Goal: Task Accomplishment & Management: Manage account settings

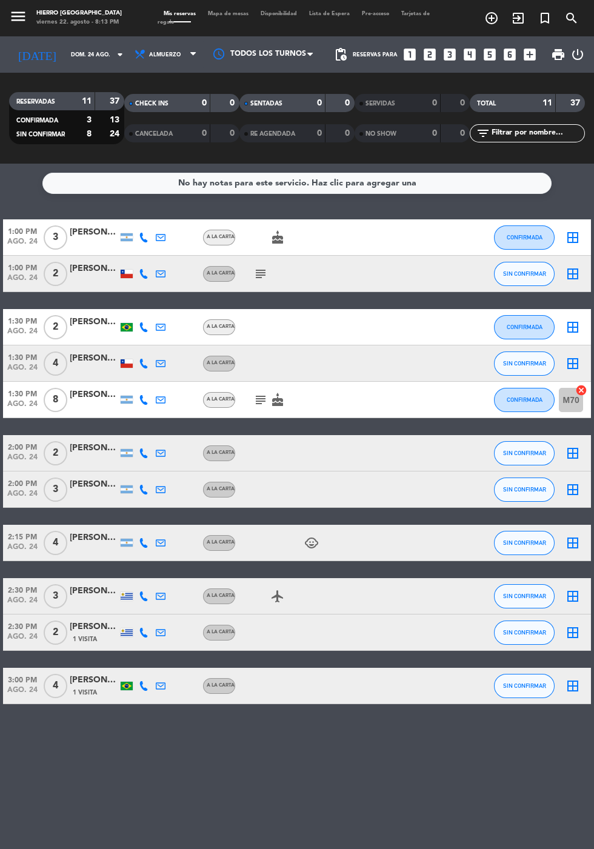
click at [215, 13] on span "Mapa de mesas" at bounding box center [228, 13] width 53 height 5
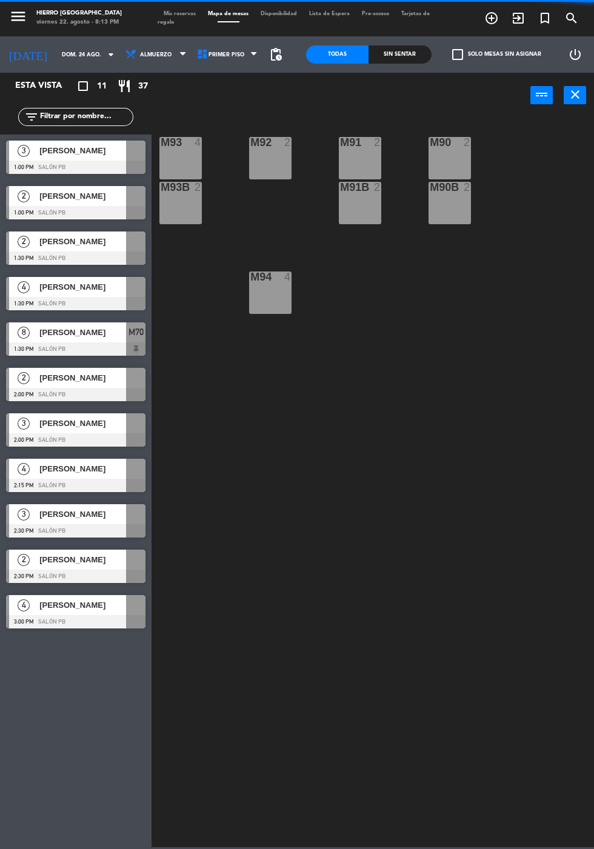
click at [175, 11] on span "Mis reservas" at bounding box center [179, 13] width 44 height 5
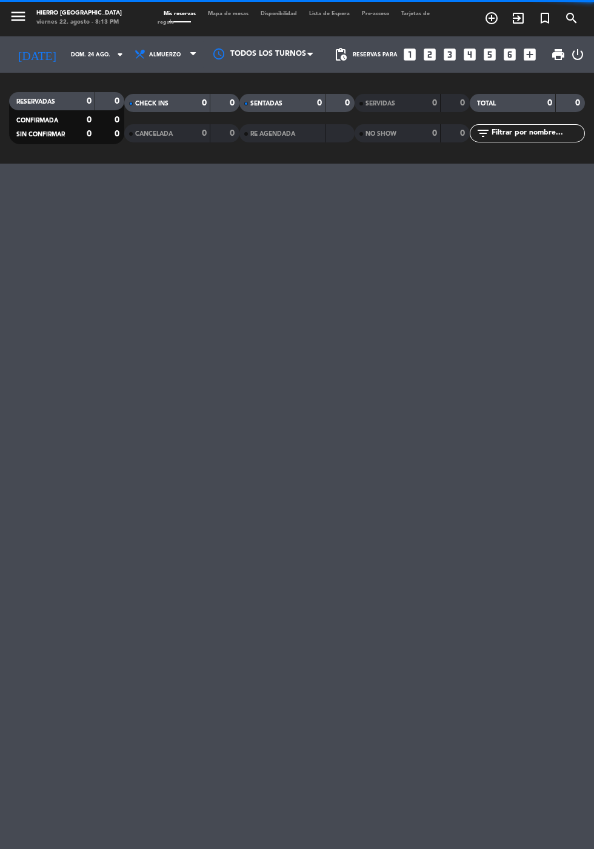
click at [65, 55] on input "dom. 24 ago." at bounding box center [103, 54] width 76 height 19
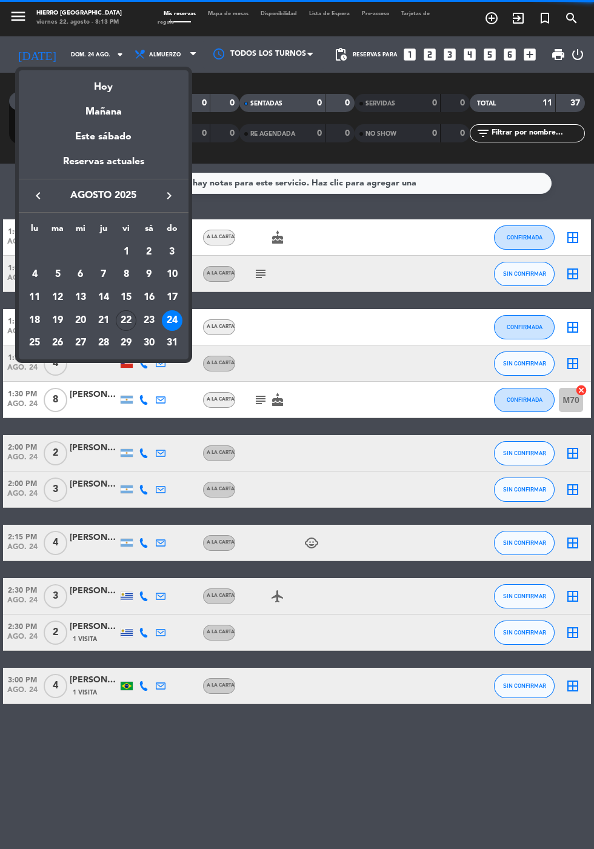
click at [88, 96] on div "Mañana" at bounding box center [104, 107] width 170 height 25
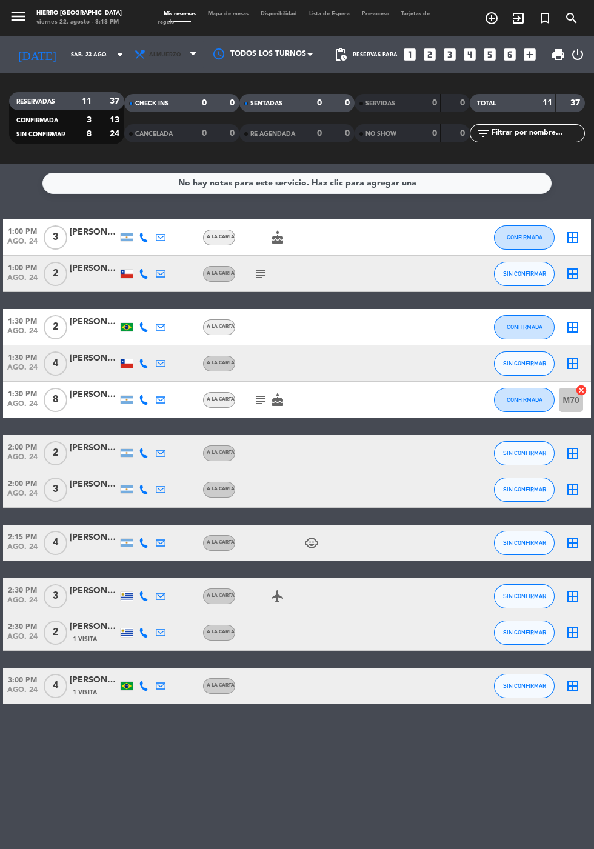
click at [134, 54] on icon at bounding box center [140, 54] width 12 height 12
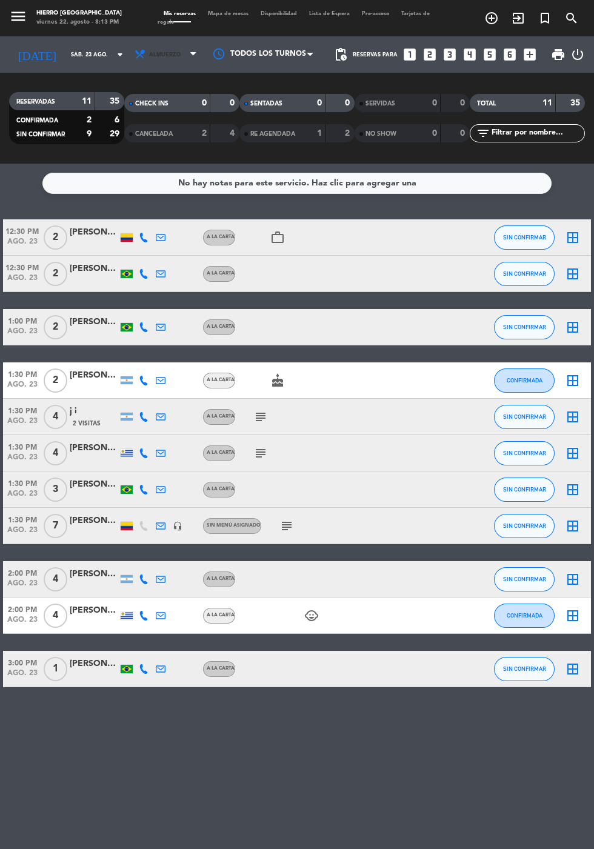
click at [134, 56] on icon at bounding box center [140, 54] width 12 height 12
click at [131, 142] on div "menu Hierro [GEOGRAPHIC_DATA] viernes 22. agosto - 8:13 PM Mis reservas Mapa de…" at bounding box center [297, 82] width 594 height 164
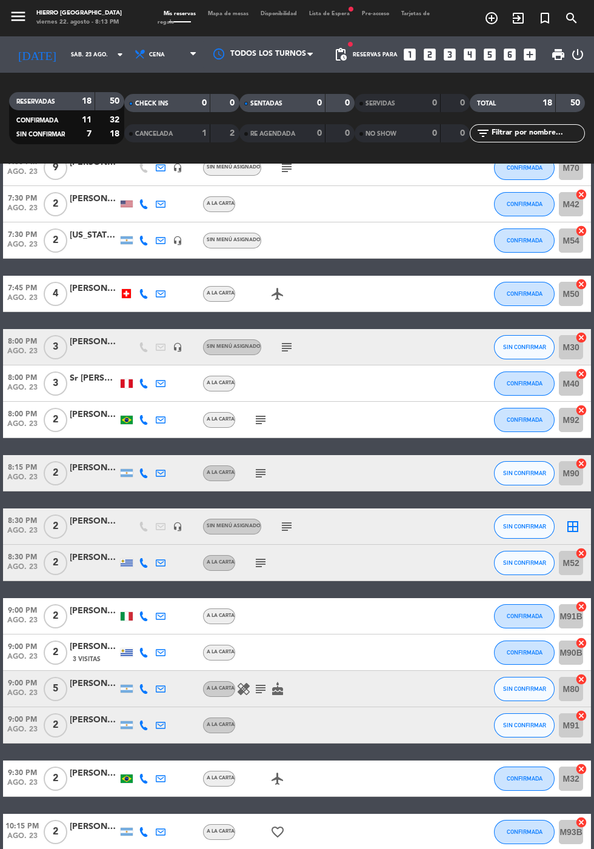
scroll to position [160, 0]
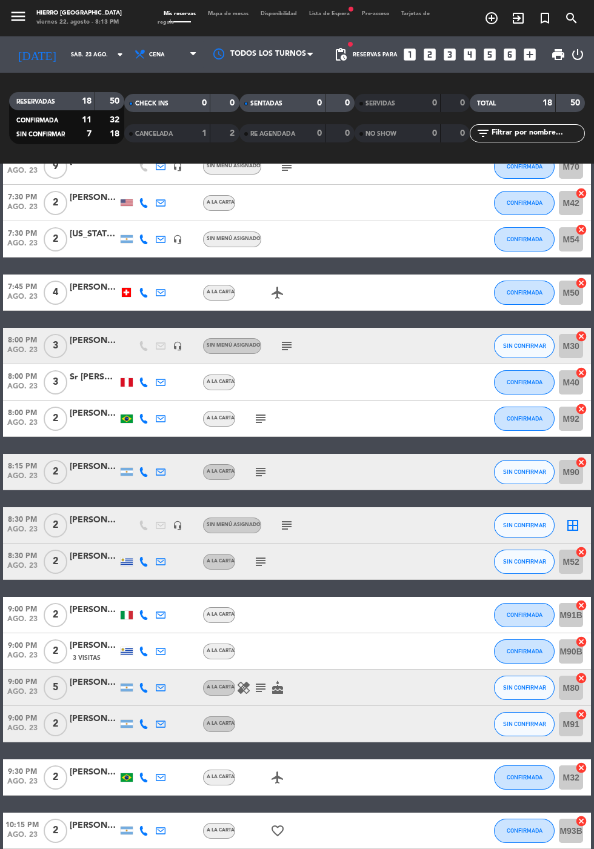
click at [65, 51] on input "sáb. 23 ago." at bounding box center [103, 54] width 76 height 19
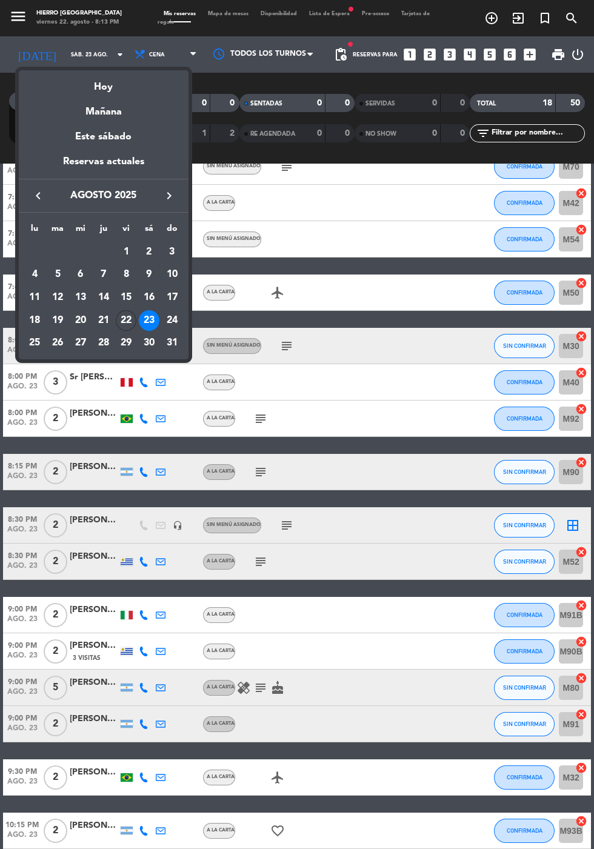
click at [88, 87] on div "Hoy" at bounding box center [104, 82] width 170 height 25
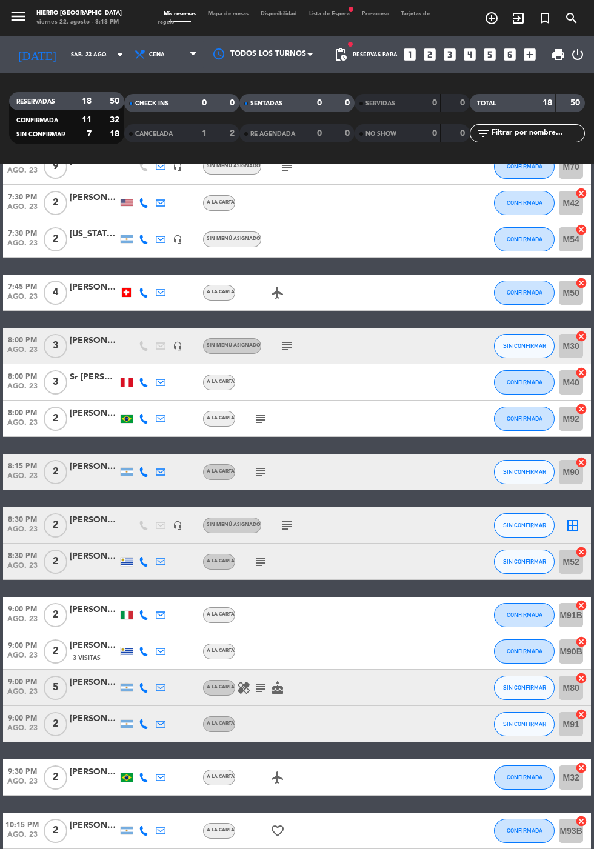
type input "vie. 22 ago."
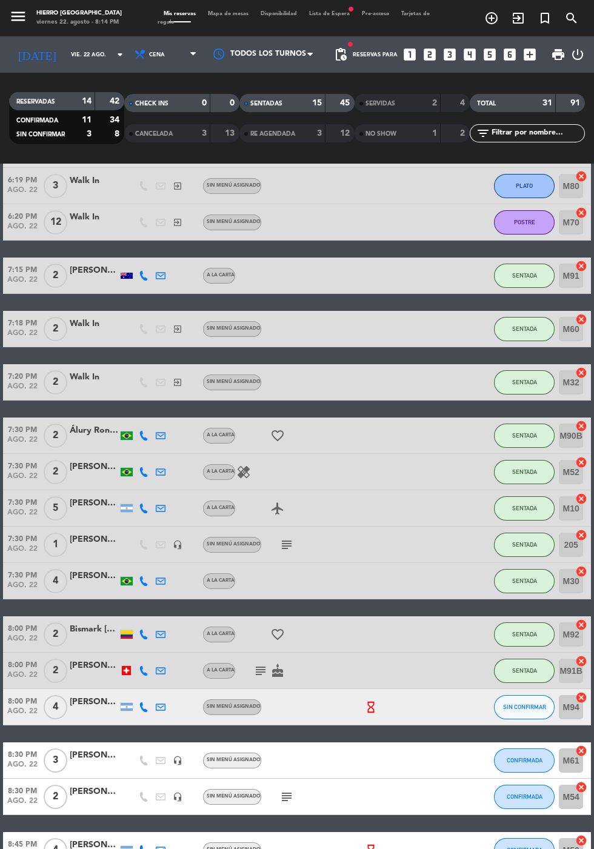
click at [226, 15] on span "Mapa de mesas" at bounding box center [228, 13] width 53 height 5
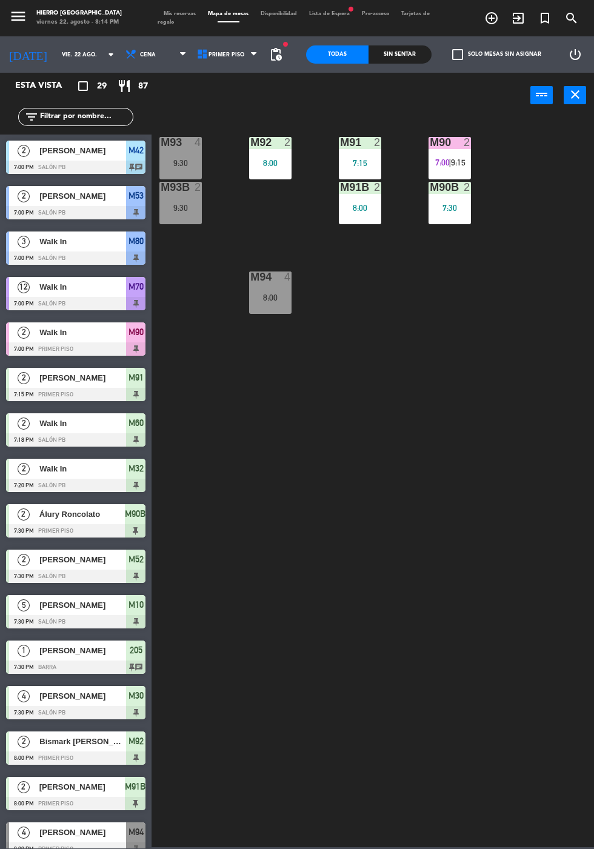
click at [349, 219] on div "M91B 2 8:00" at bounding box center [360, 203] width 42 height 42
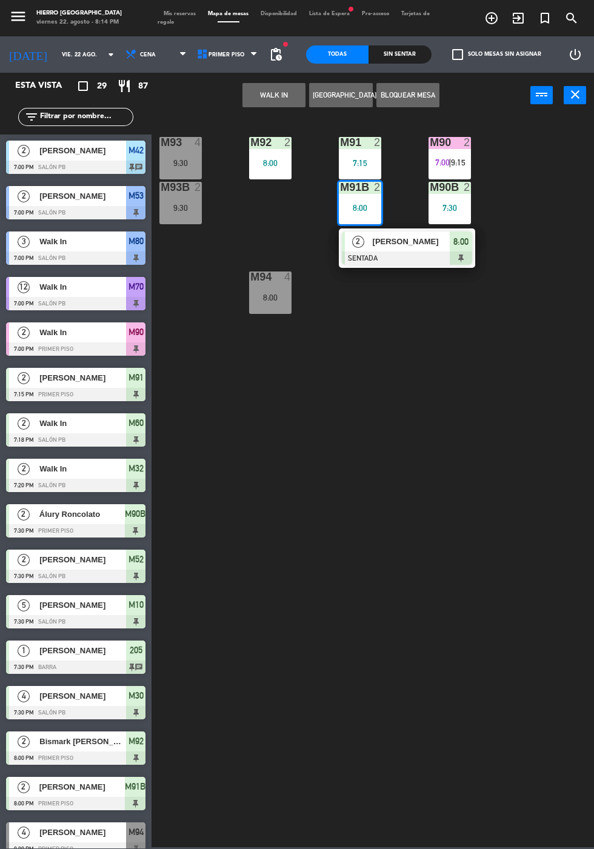
click at [452, 162] on span "9:15" at bounding box center [458, 162] width 15 height 10
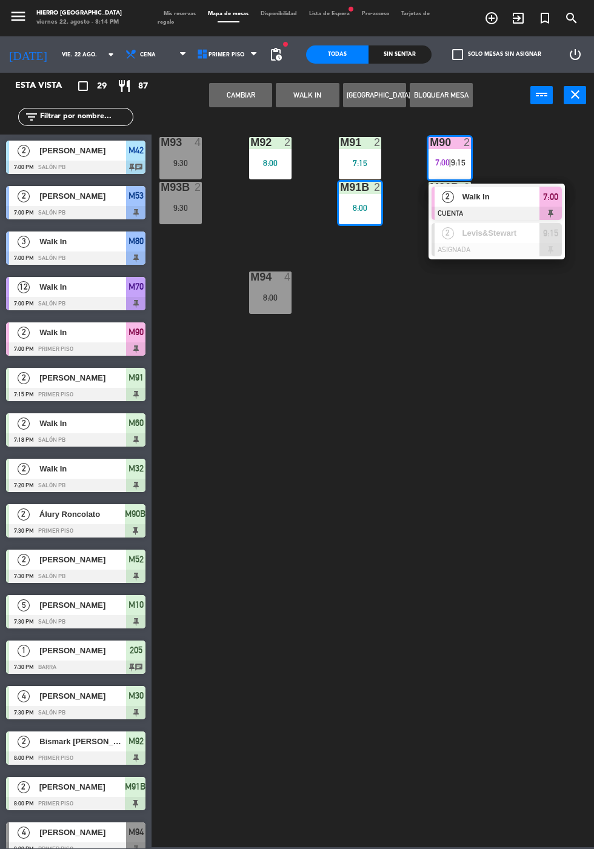
click at [233, 99] on button "Cambiar" at bounding box center [240, 95] width 63 height 24
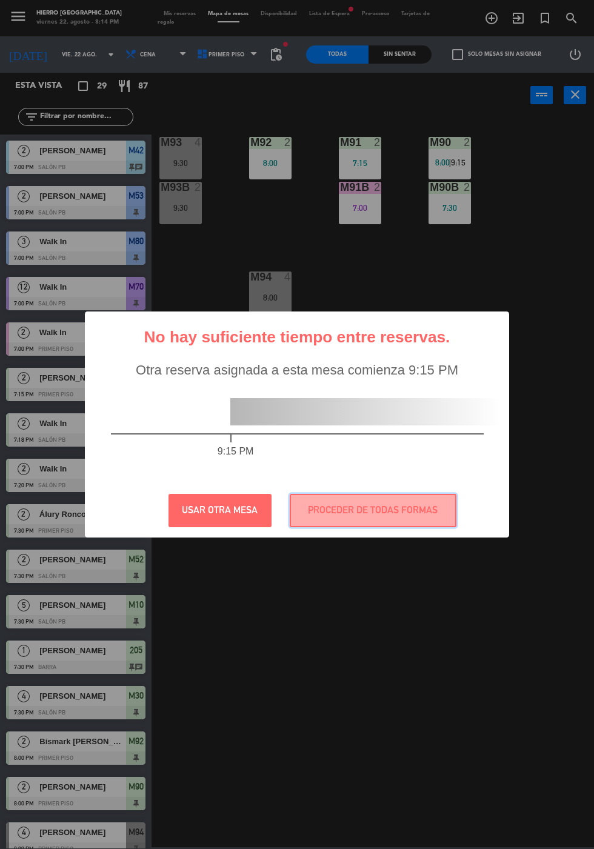
click at [351, 521] on button "PROCEDER DE TODAS FORMAS" at bounding box center [373, 510] width 167 height 33
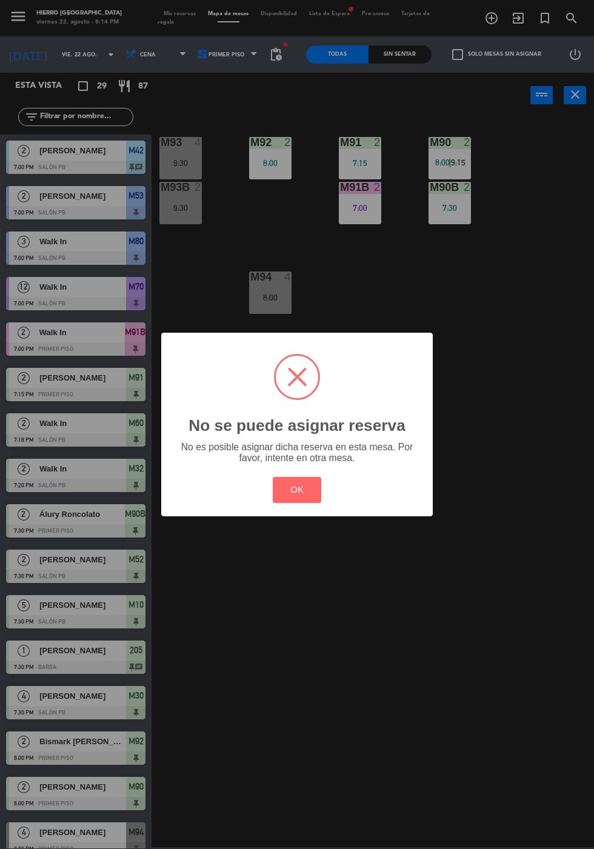
click at [273, 494] on button "OK" at bounding box center [297, 490] width 49 height 26
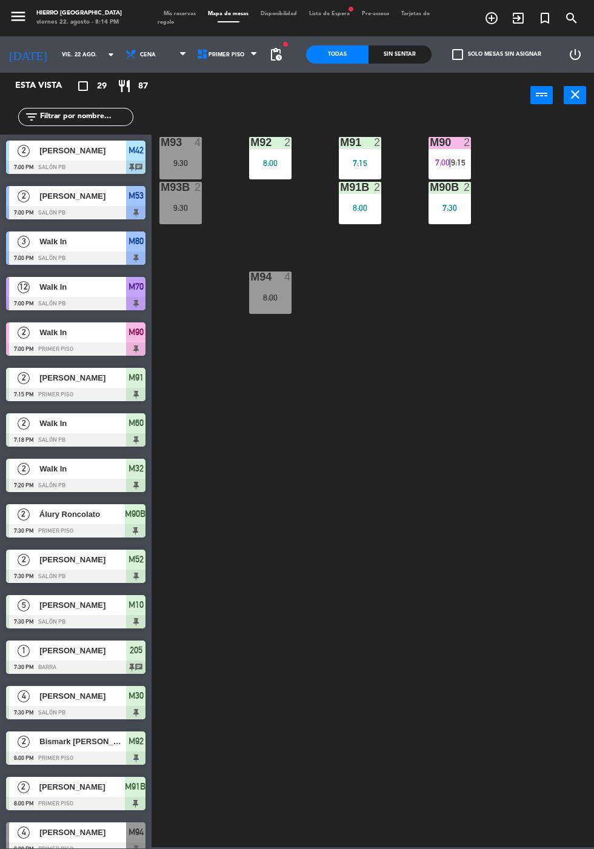
click at [44, 342] on div "Walk In" at bounding box center [82, 332] width 88 height 20
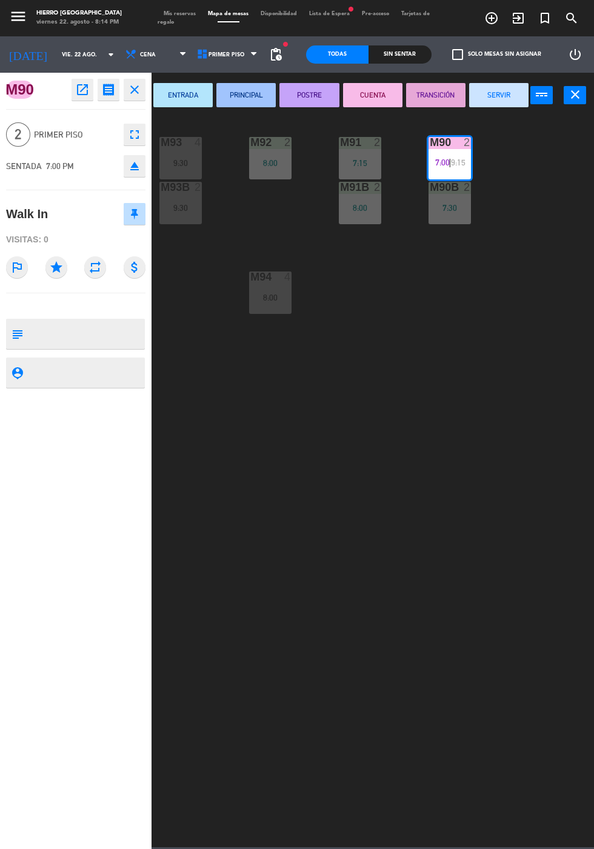
click at [490, 99] on button "SERVIR" at bounding box center [498, 95] width 59 height 24
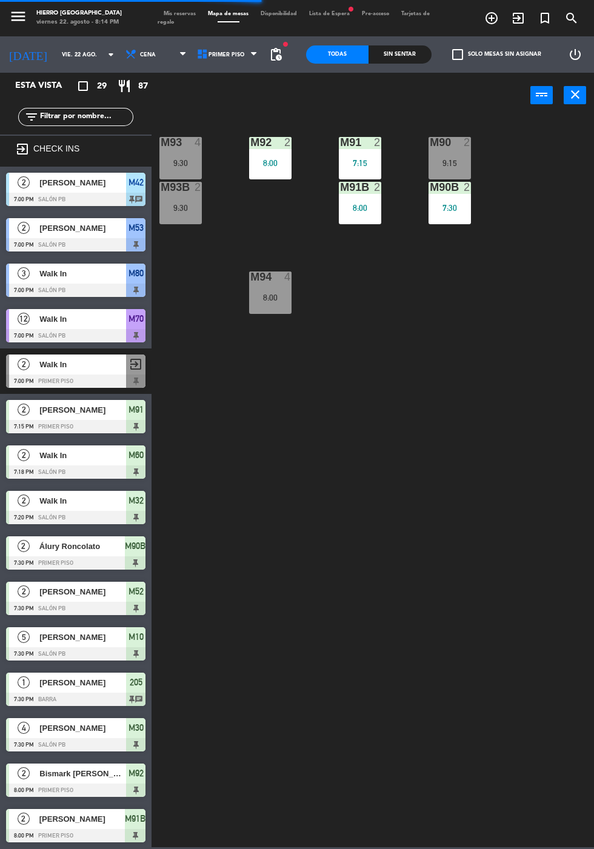
click at [452, 154] on div "M90 2 9:15" at bounding box center [449, 158] width 42 height 42
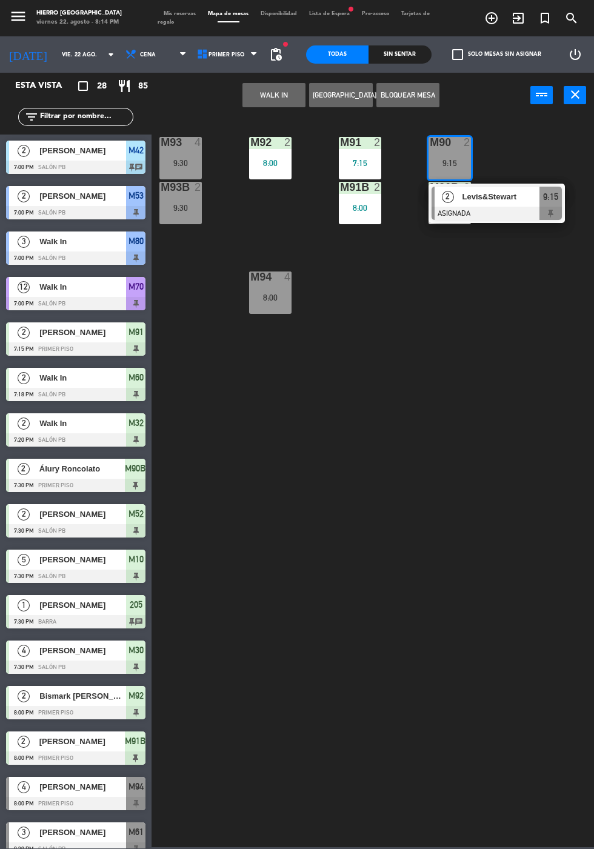
click at [355, 220] on div "M91B 2 8:00" at bounding box center [360, 203] width 42 height 42
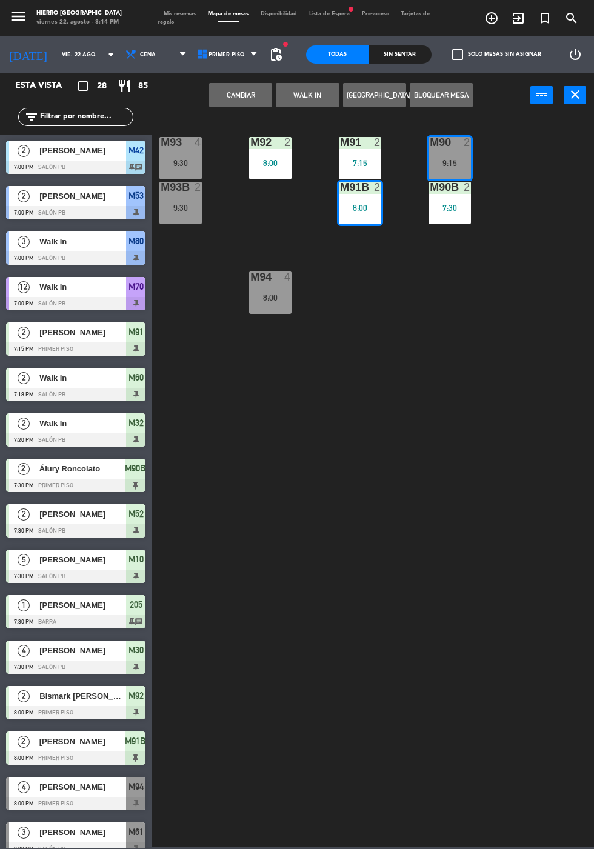
click at [234, 102] on button "Cambiar" at bounding box center [240, 95] width 63 height 24
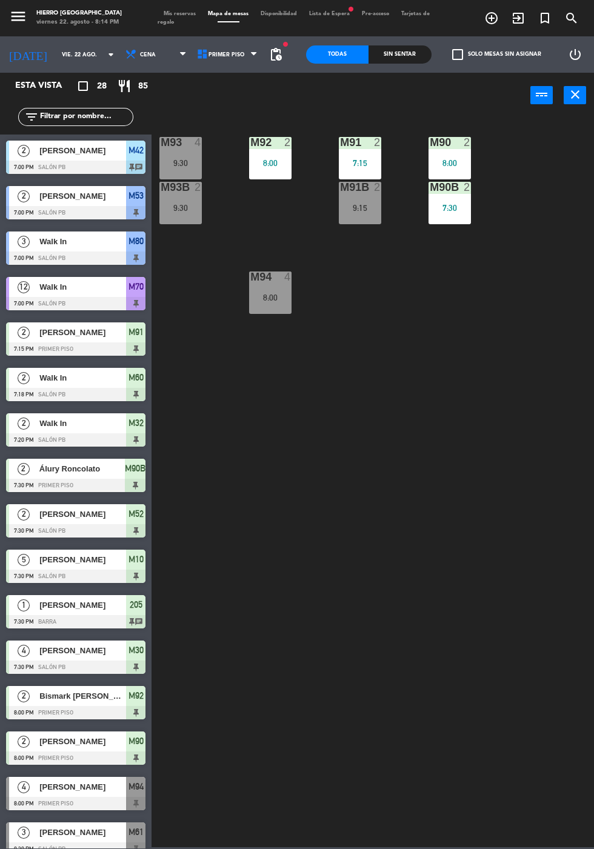
click at [176, 219] on div "M93B 2 9:30" at bounding box center [180, 203] width 42 height 42
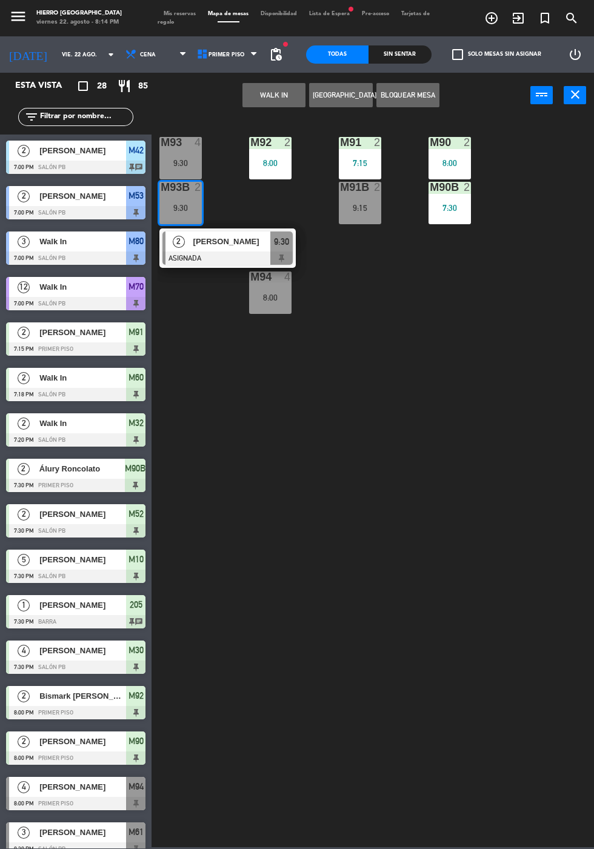
click at [270, 104] on button "WALK IN" at bounding box center [273, 95] width 63 height 24
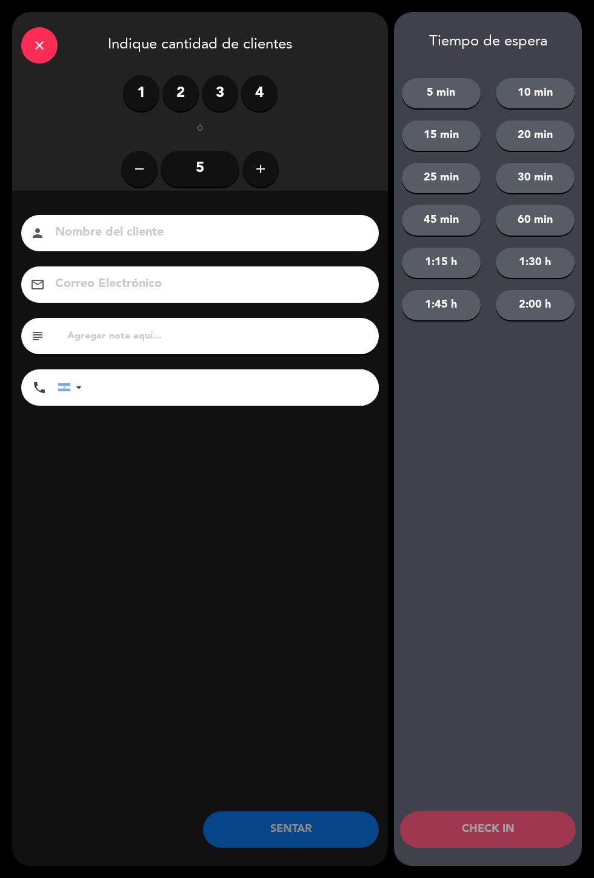
click at [181, 93] on label "2" at bounding box center [180, 93] width 36 height 36
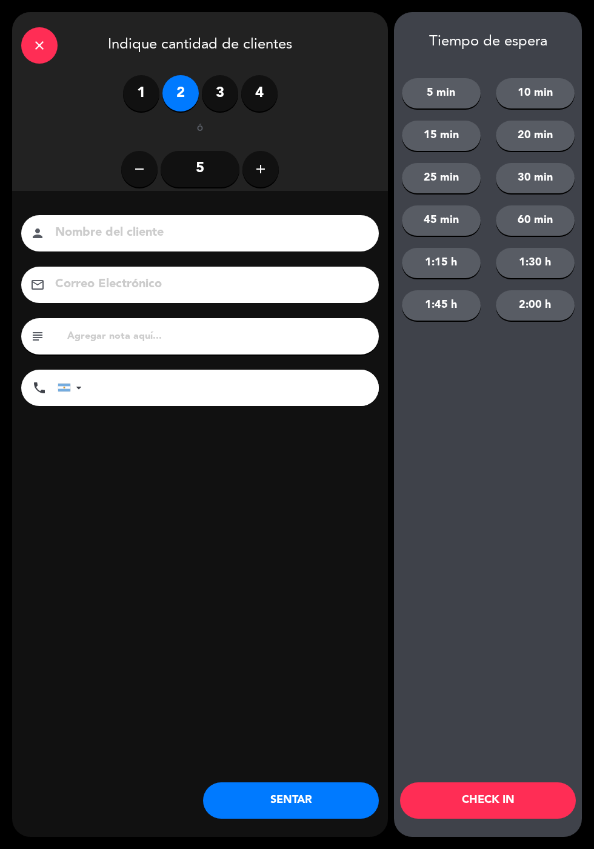
click at [231, 812] on button "SENTAR" at bounding box center [291, 800] width 176 height 36
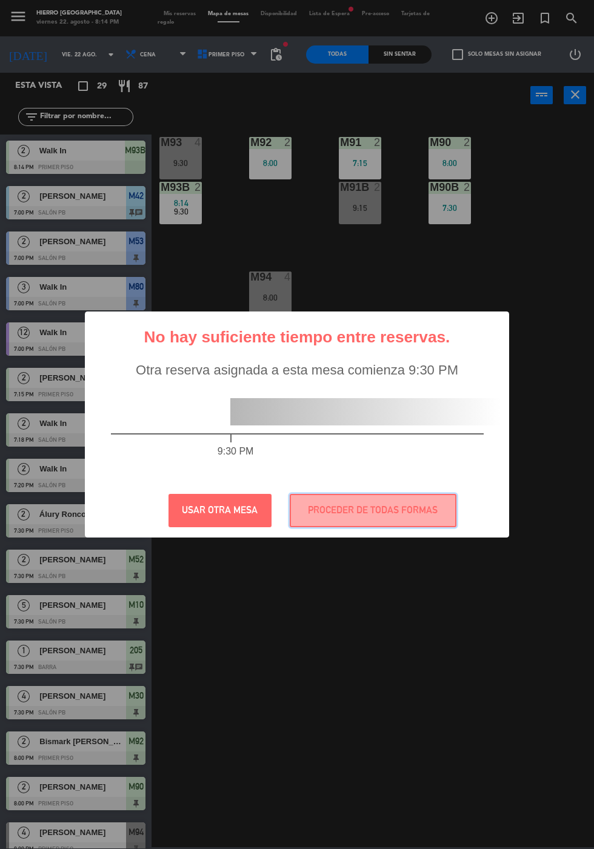
click at [346, 515] on button "PROCEDER DE TODAS FORMAS" at bounding box center [373, 510] width 167 height 33
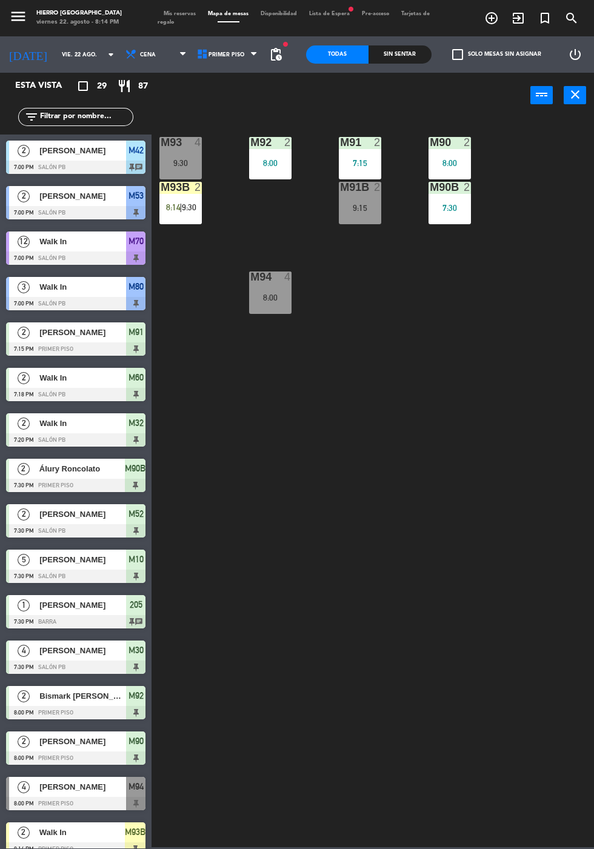
click at [169, 13] on span "Mis reservas" at bounding box center [179, 13] width 44 height 5
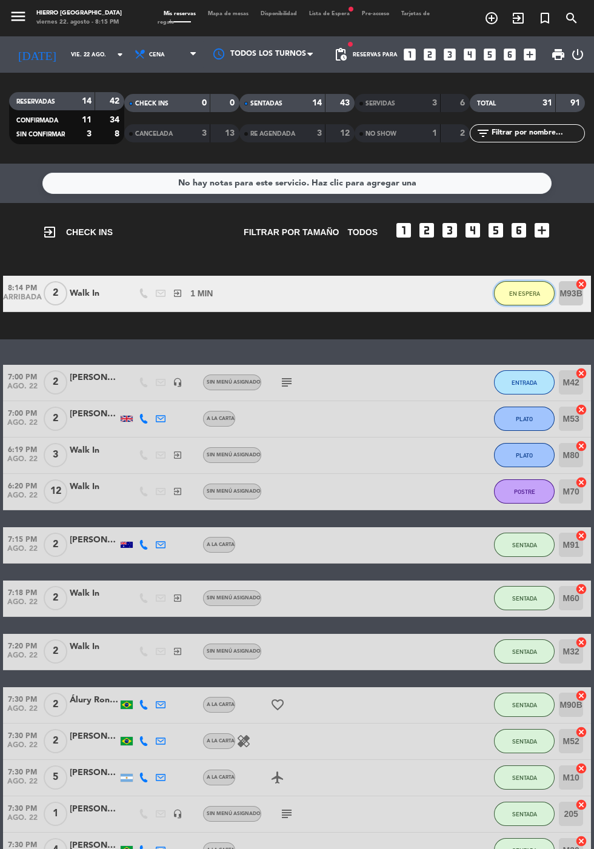
click at [518, 302] on button "EN ESPERA" at bounding box center [524, 293] width 61 height 24
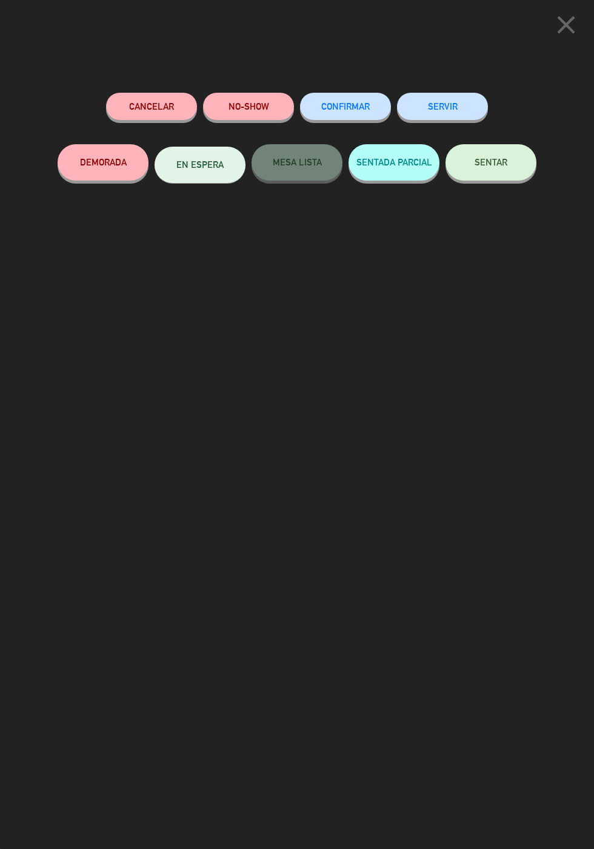
click at [481, 176] on button "SENTAR" at bounding box center [490, 162] width 91 height 36
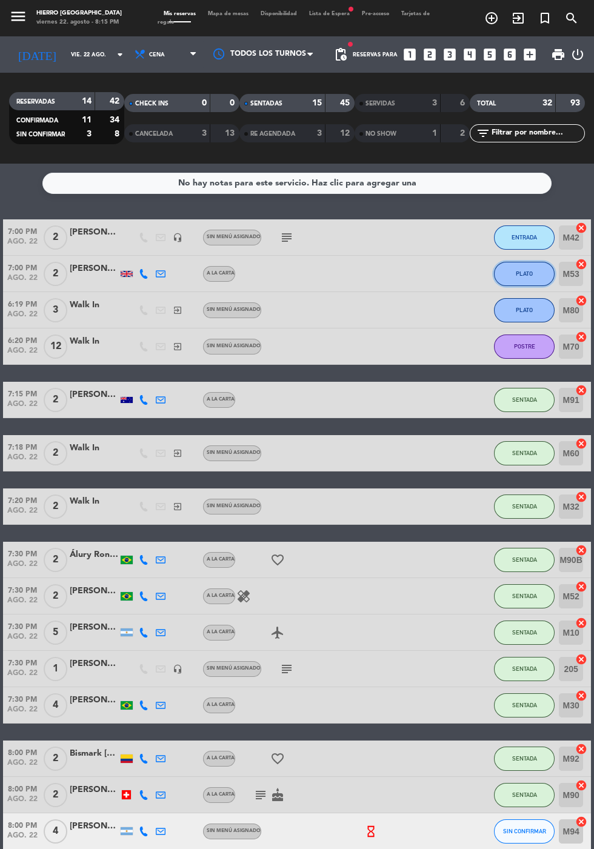
click at [532, 282] on button "PLATO" at bounding box center [524, 274] width 61 height 24
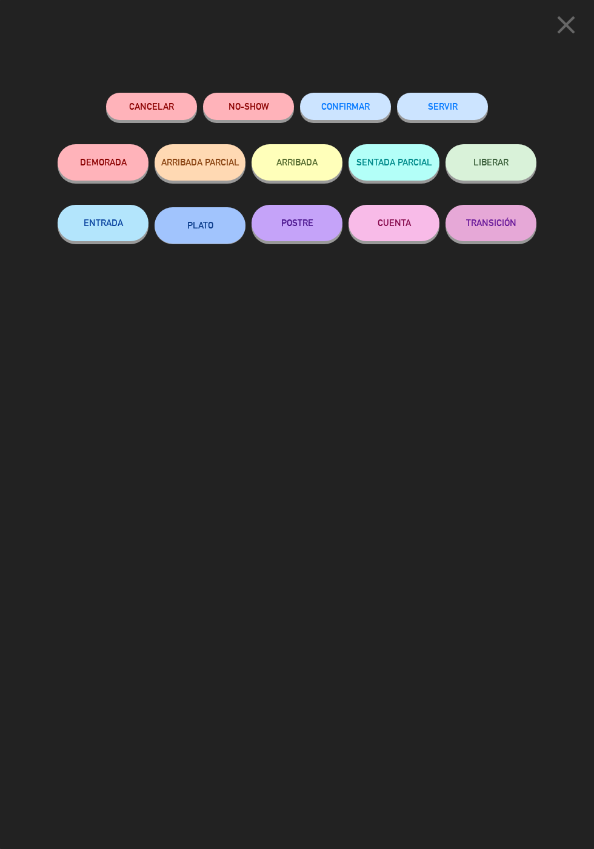
click at [291, 223] on button "POSTRE" at bounding box center [296, 223] width 91 height 36
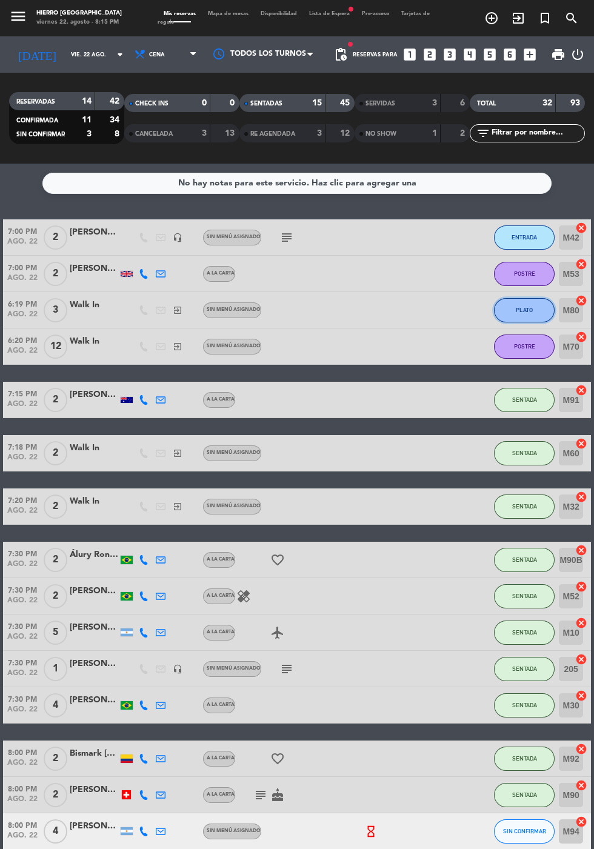
click at [535, 309] on button "PLATO" at bounding box center [524, 310] width 61 height 24
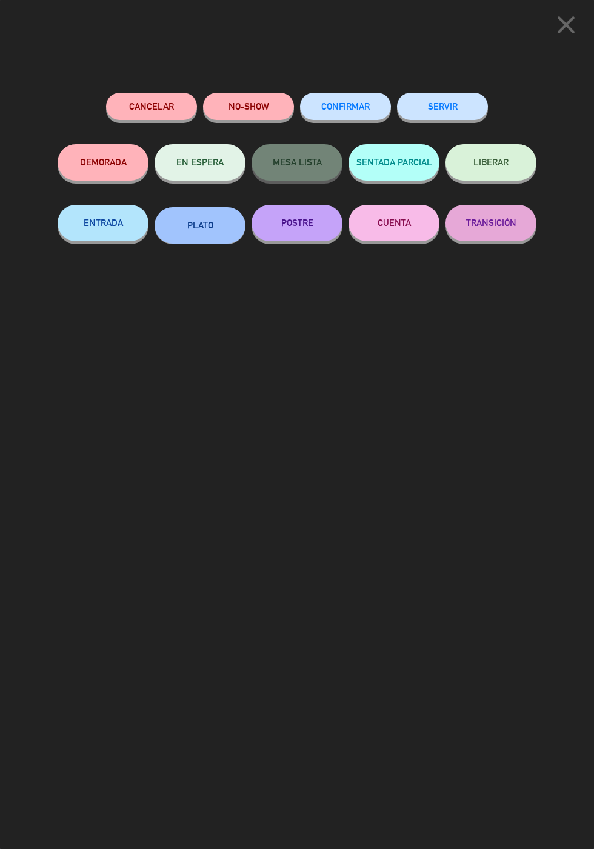
click at [455, 106] on button "SERVIR" at bounding box center [442, 106] width 91 height 27
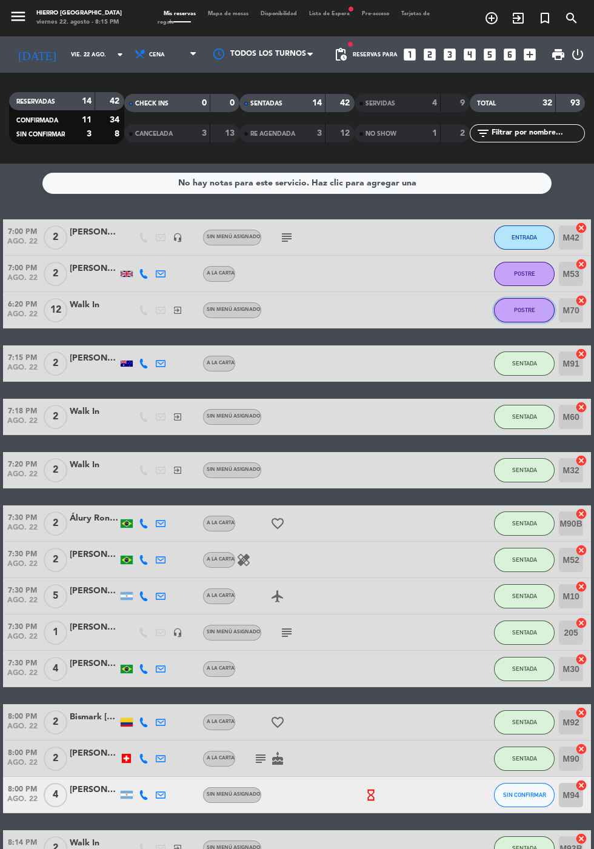
click at [529, 316] on button "POSTRE" at bounding box center [524, 310] width 61 height 24
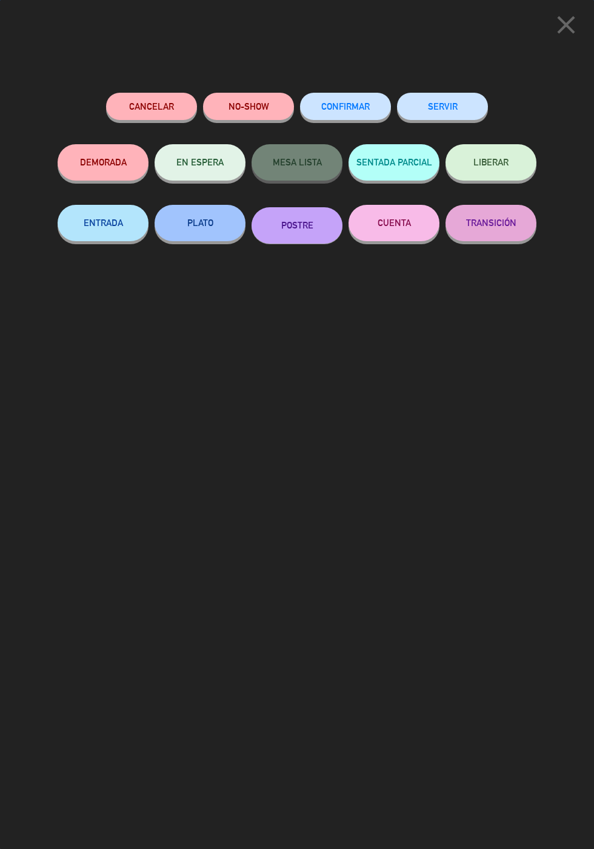
click at [433, 96] on button "SERVIR" at bounding box center [442, 106] width 91 height 27
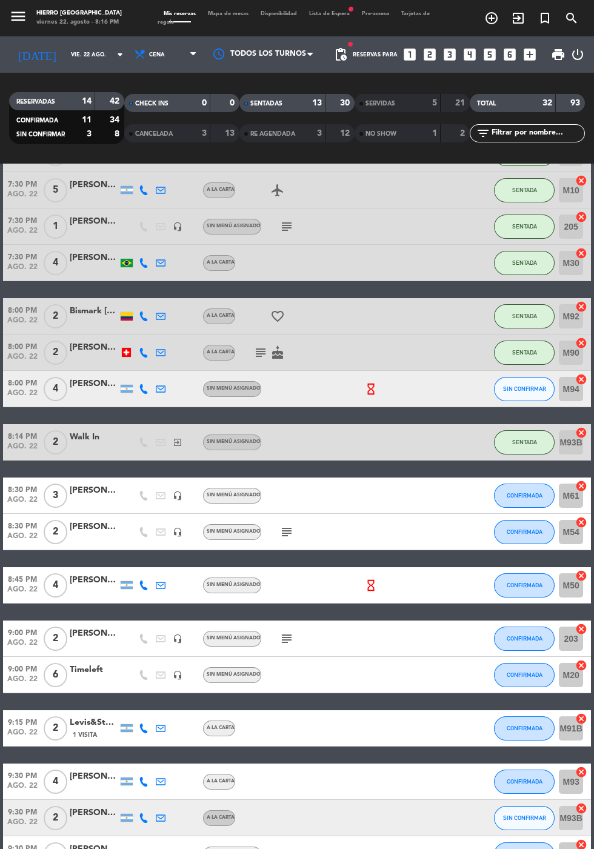
scroll to position [368, 0]
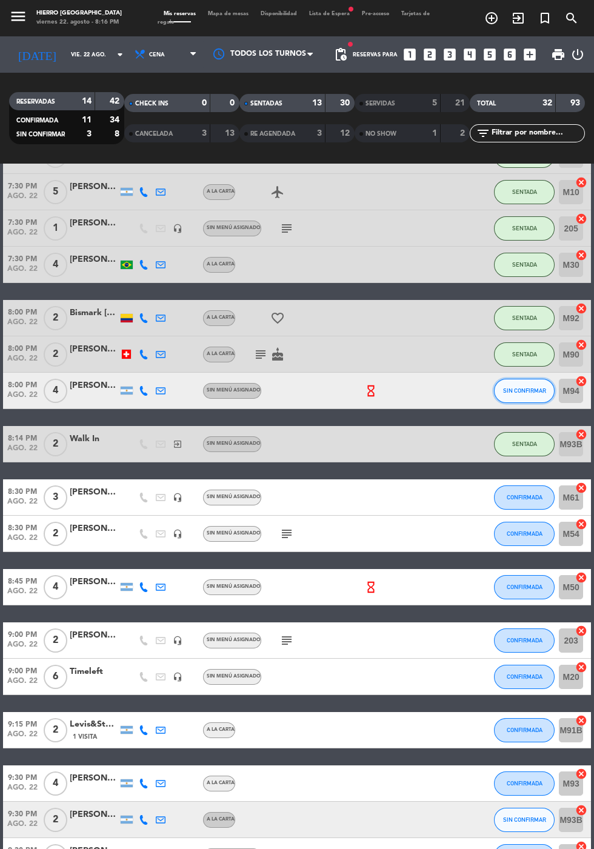
click at [523, 389] on span "SIN CONFIRMAR" at bounding box center [524, 390] width 43 height 7
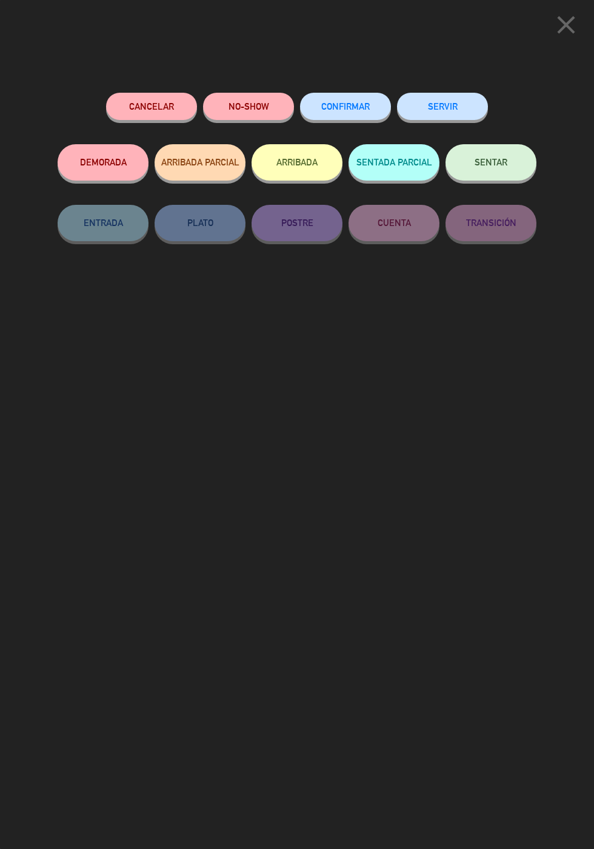
click at [79, 162] on button "DEMORADA" at bounding box center [103, 162] width 91 height 36
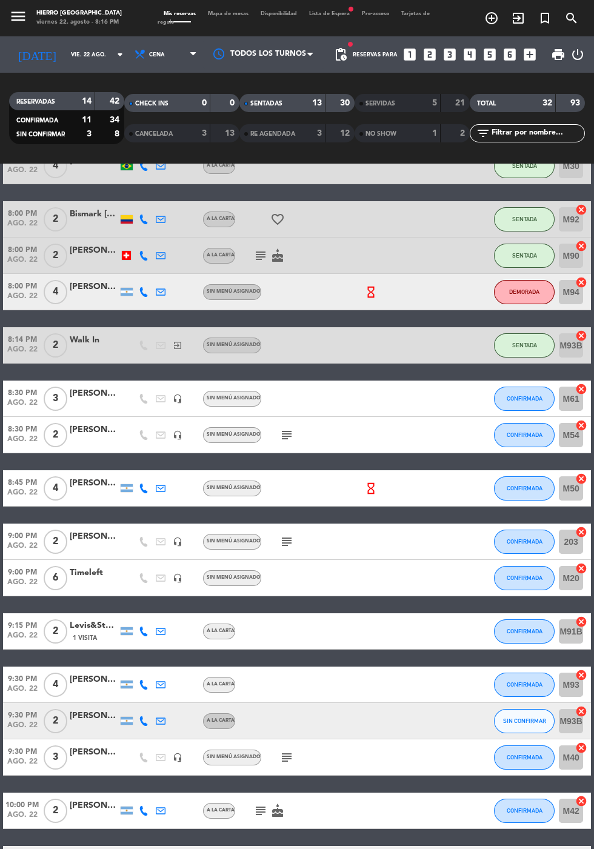
scroll to position [509, 0]
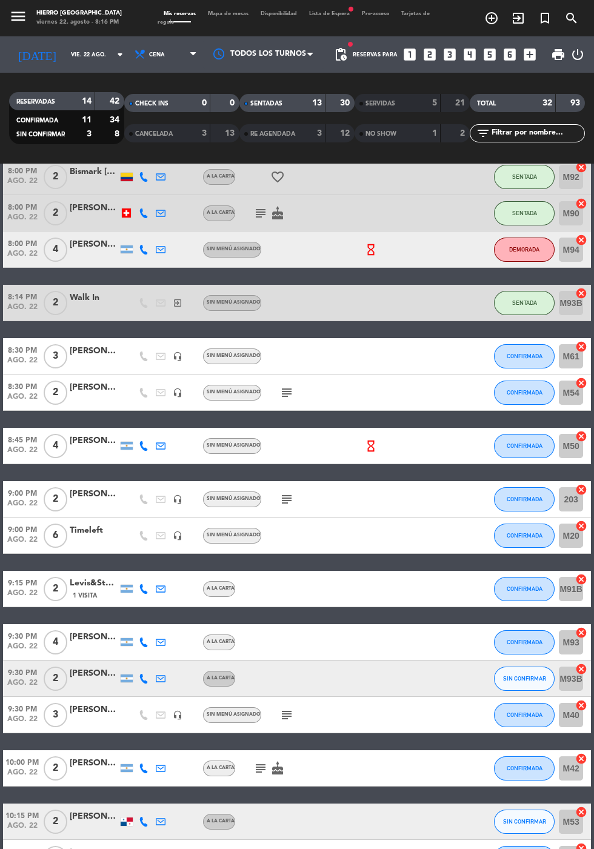
click at [282, 394] on icon "subject" at bounding box center [286, 392] width 15 height 15
click at [530, 258] on button "DEMORADA" at bounding box center [524, 249] width 61 height 24
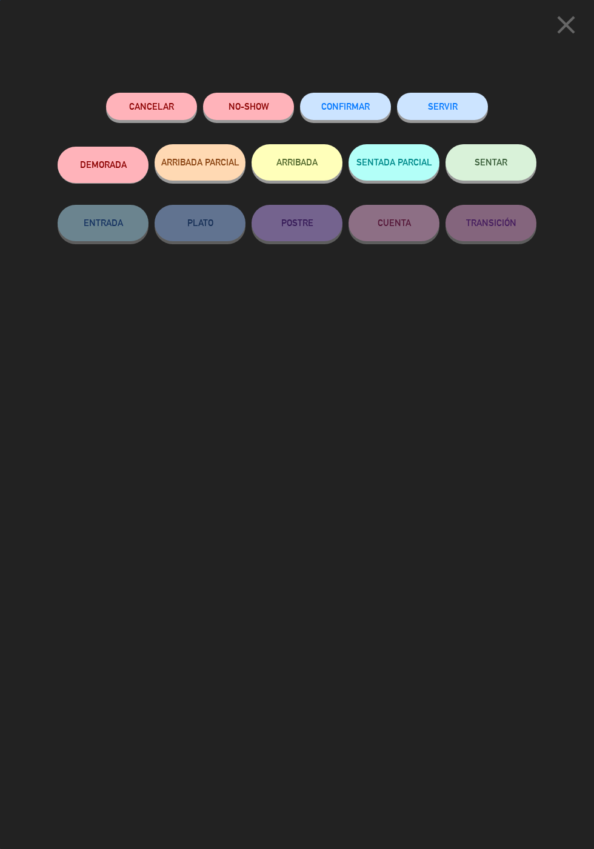
click at [561, 25] on icon "close" at bounding box center [566, 25] width 30 height 30
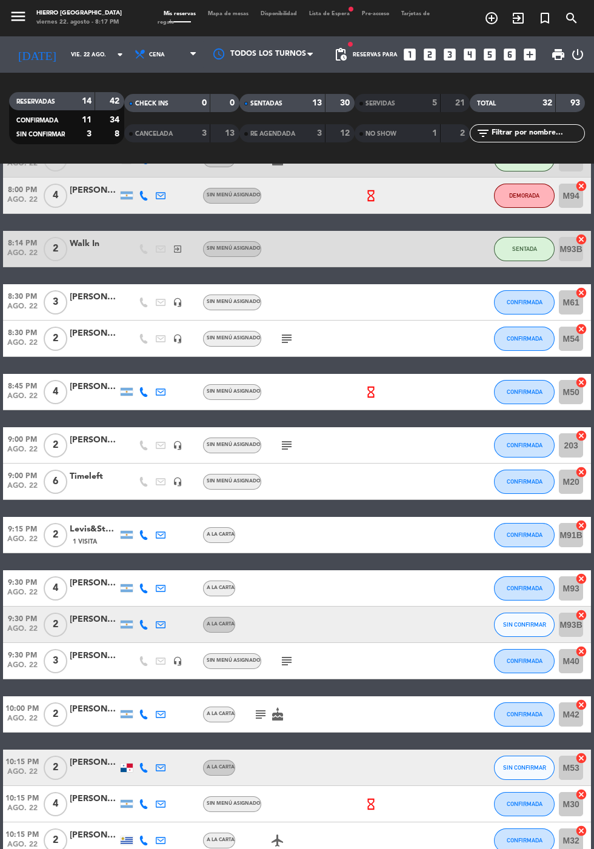
scroll to position [572, 0]
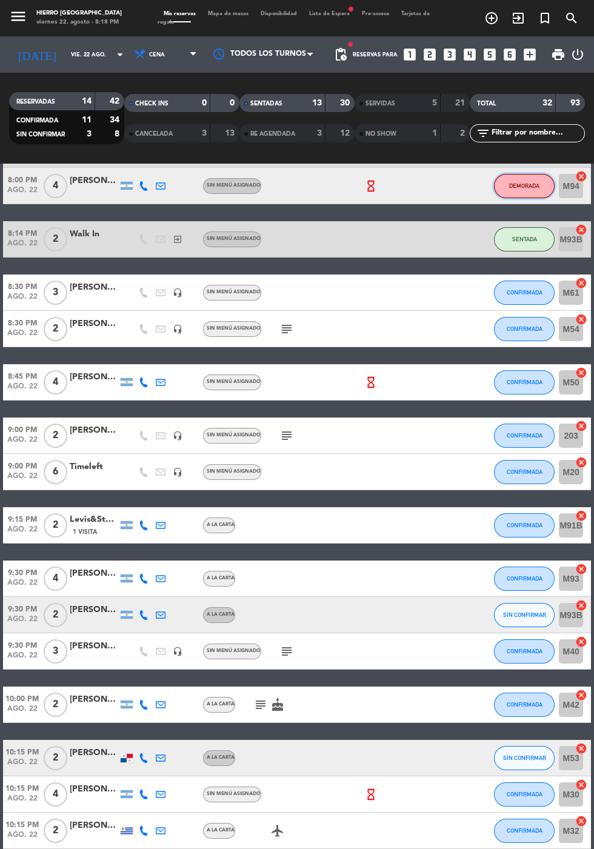
click at [529, 185] on span "DEMORADA" at bounding box center [524, 185] width 30 height 7
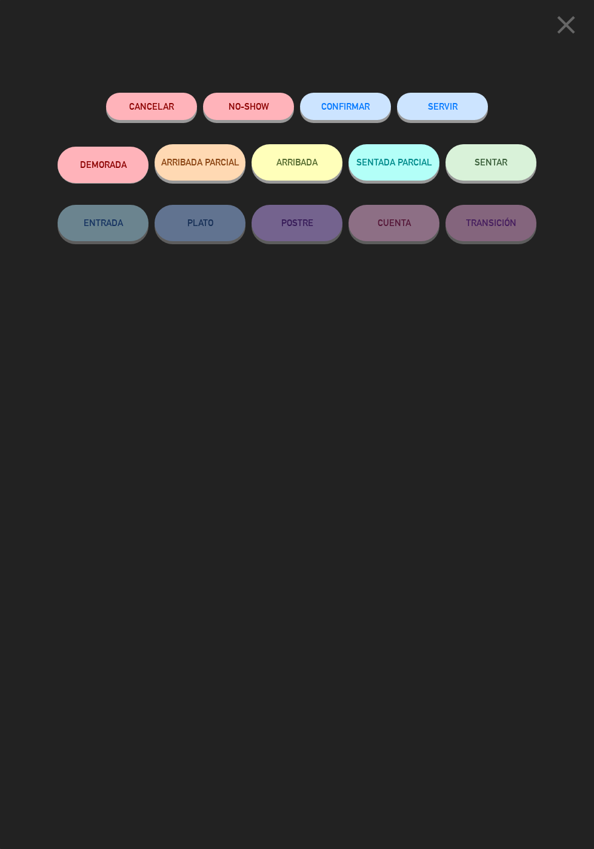
click at [258, 107] on button "NO-SHOW" at bounding box center [248, 106] width 91 height 27
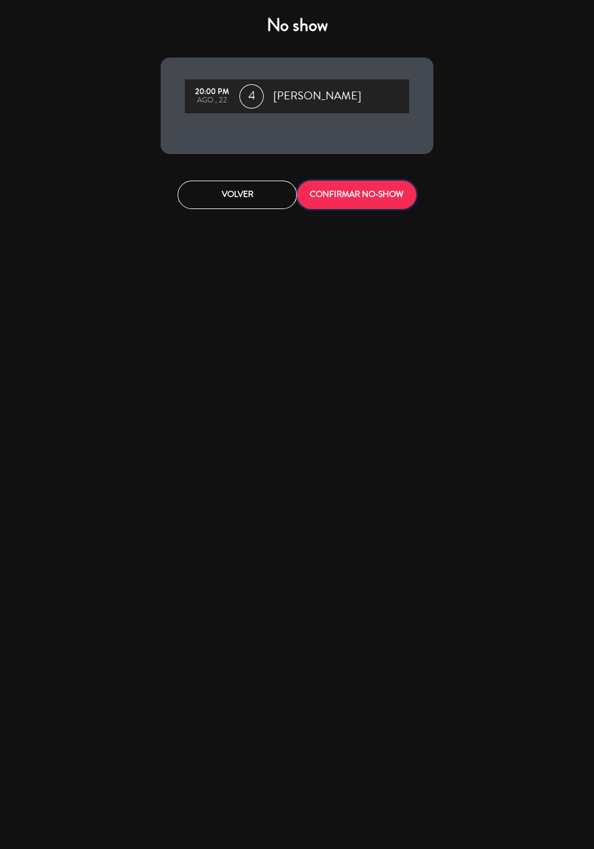
click at [389, 199] on button "CONFIRMAR NO-SHOW" at bounding box center [356, 194] width 119 height 28
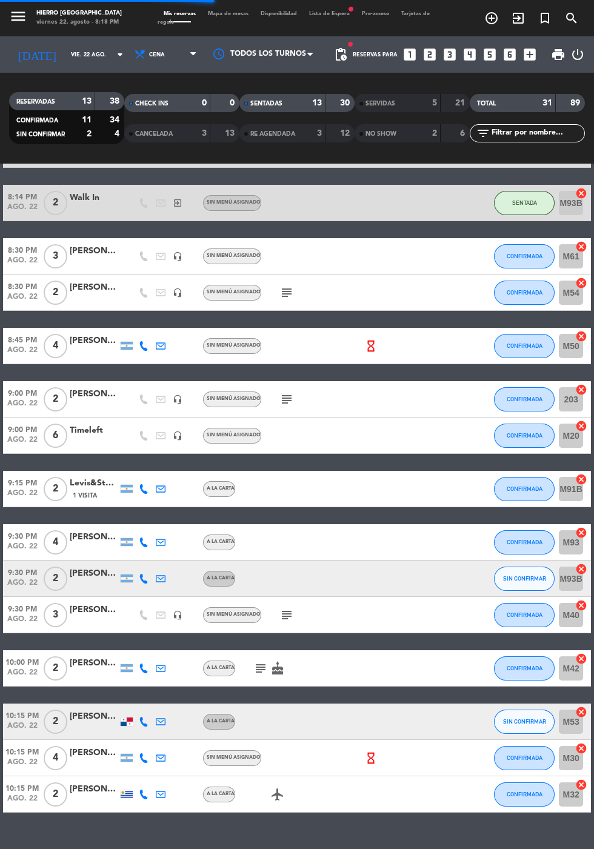
scroll to position [536, 0]
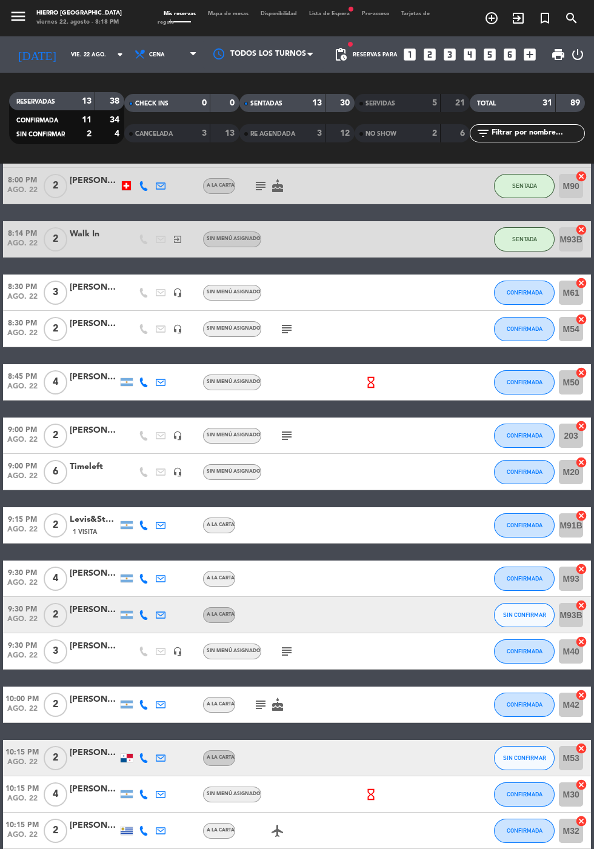
click at [449, 59] on icon "looks_3" at bounding box center [450, 55] width 16 height 16
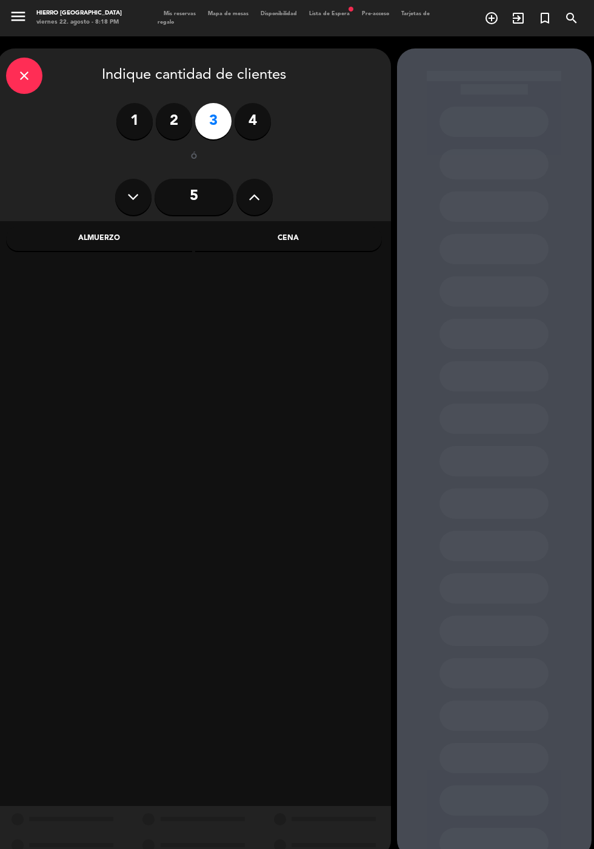
click at [320, 243] on div "Cena" at bounding box center [288, 239] width 187 height 24
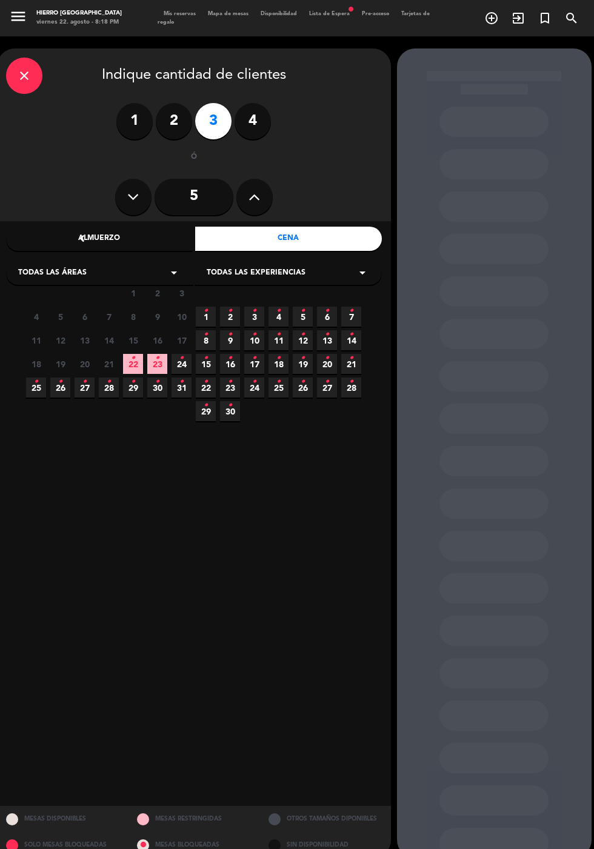
click at [113, 362] on span "21" at bounding box center [109, 364] width 20 height 20
click at [133, 357] on icon "•" at bounding box center [133, 357] width 4 height 19
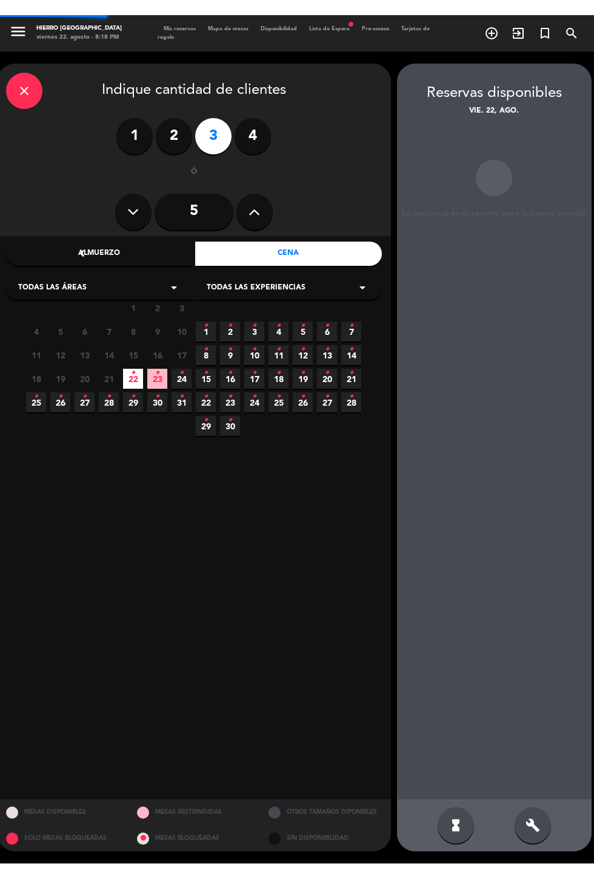
scroll to position [48, 0]
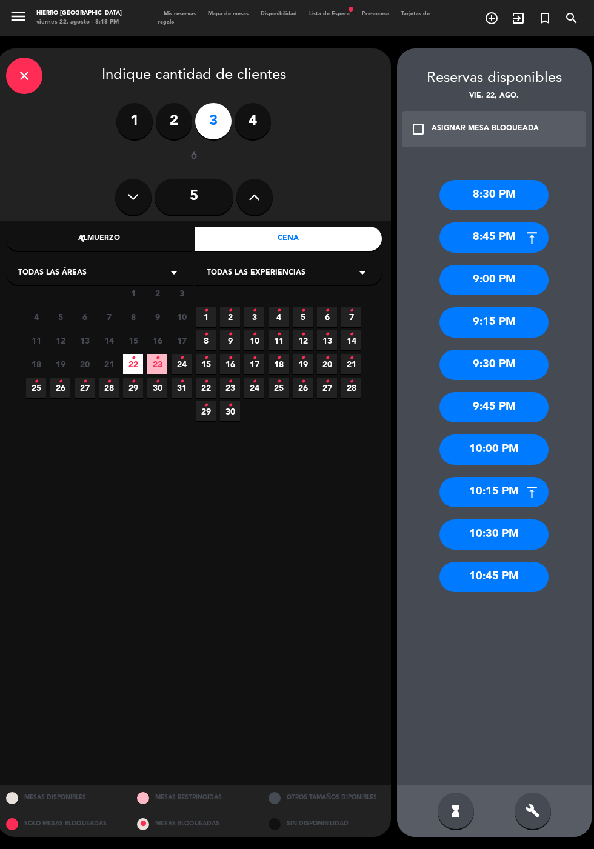
click at [518, 265] on div "9:00 PM" at bounding box center [493, 280] width 109 height 30
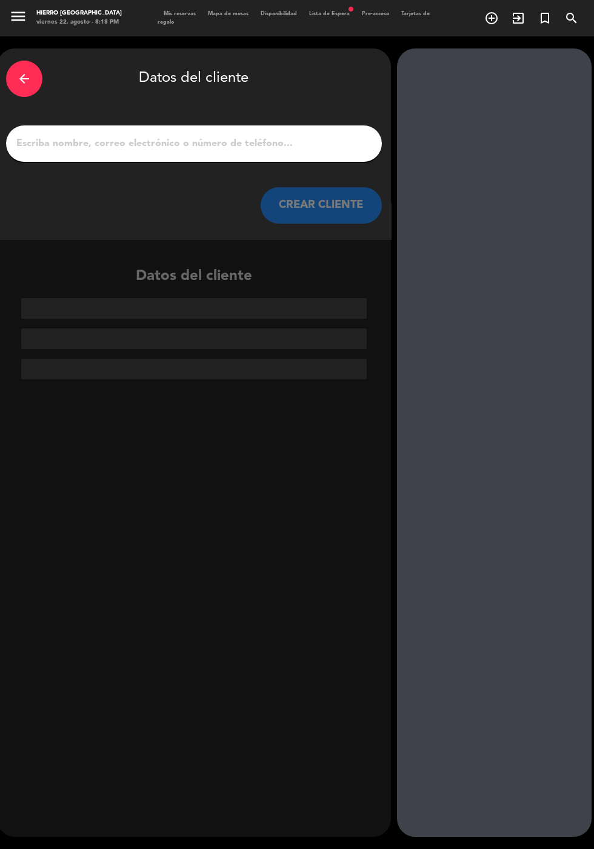
click at [342, 135] on input "1" at bounding box center [193, 143] width 357 height 17
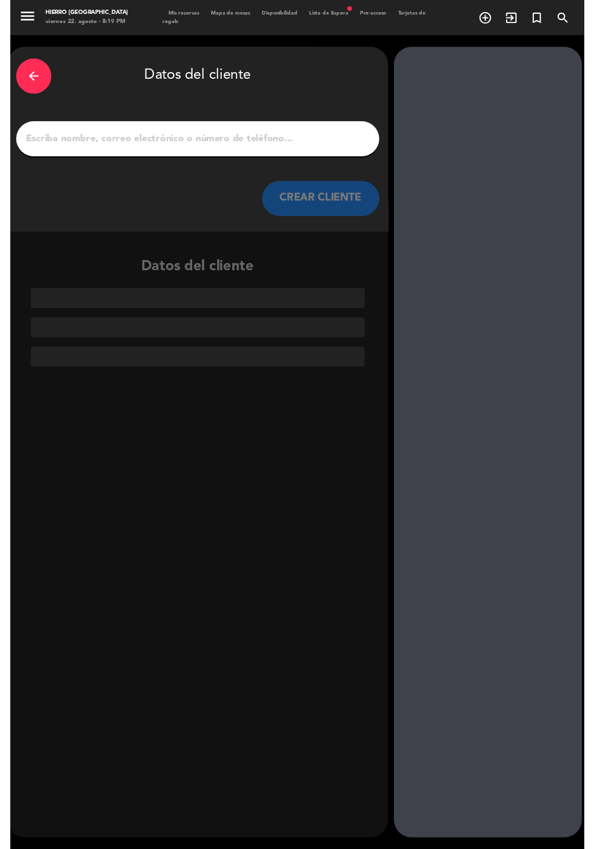
scroll to position [30, 0]
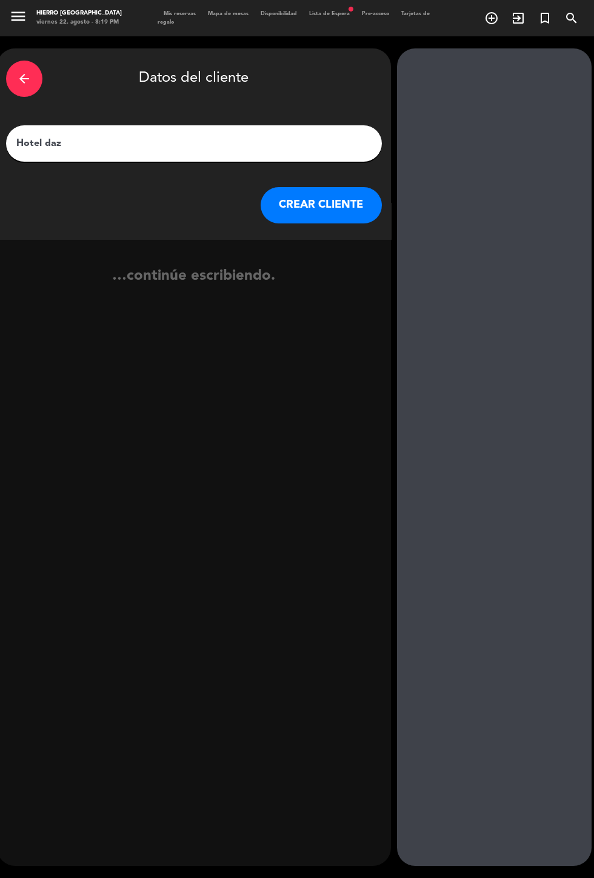
type input "Hotel dazzler"
click at [339, 187] on button "CREAR CLIENTE" at bounding box center [320, 205] width 121 height 36
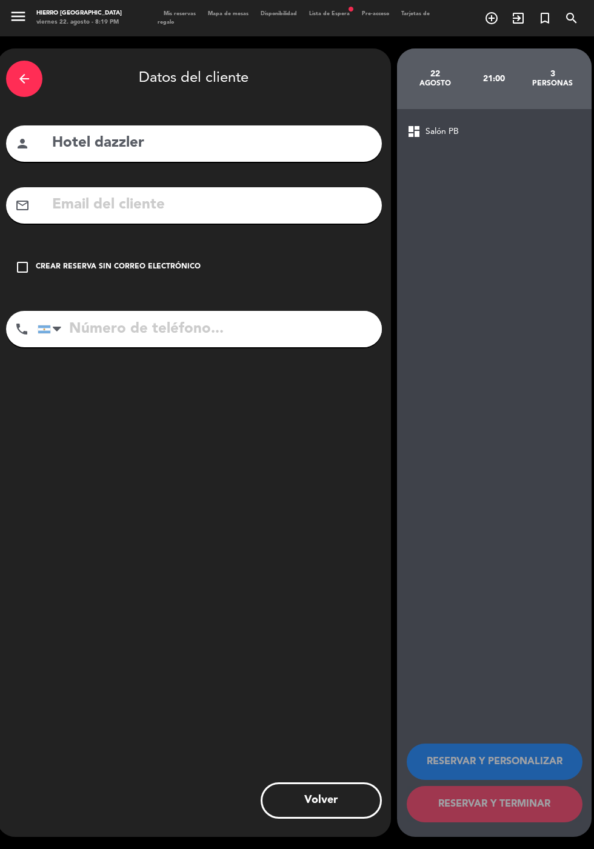
click at [14, 249] on div "check_box_outline_blank Crear reserva sin correo electrónico" at bounding box center [194, 267] width 376 height 36
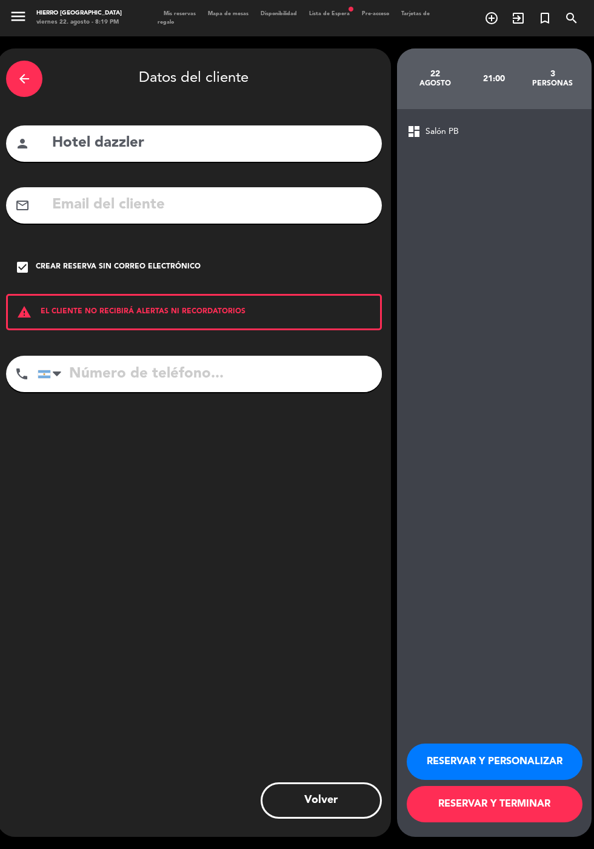
click at [538, 779] on button "RESERVAR Y PERSONALIZAR" at bounding box center [494, 761] width 176 height 36
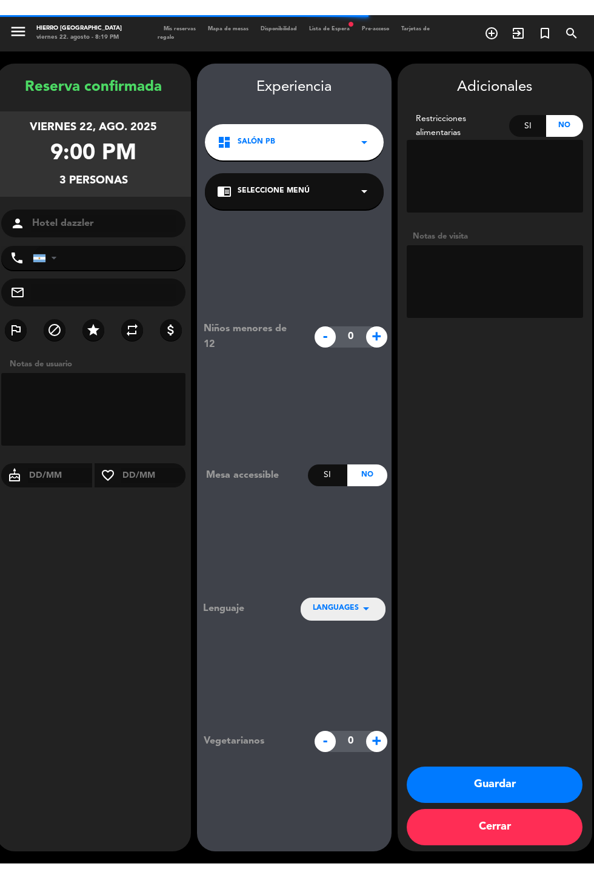
scroll to position [48, 0]
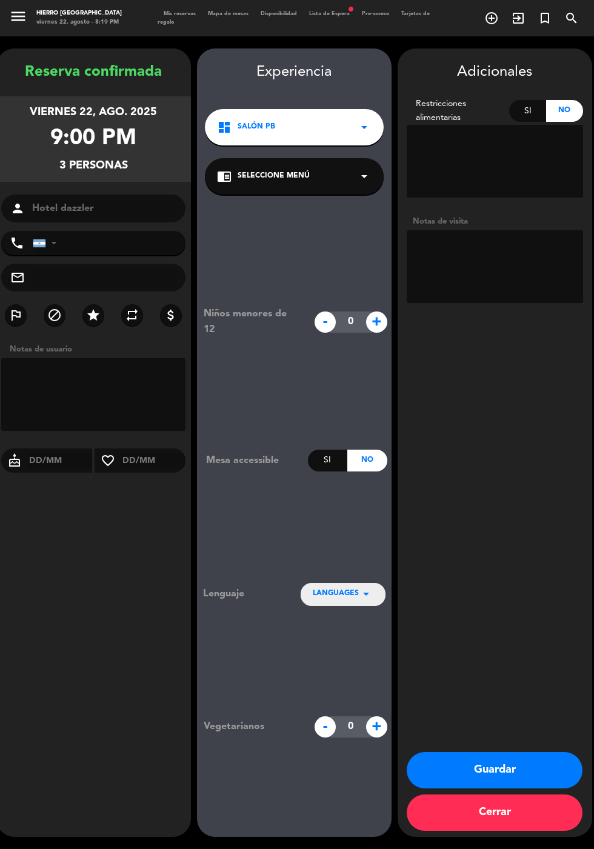
click at [524, 230] on textarea at bounding box center [494, 266] width 176 height 73
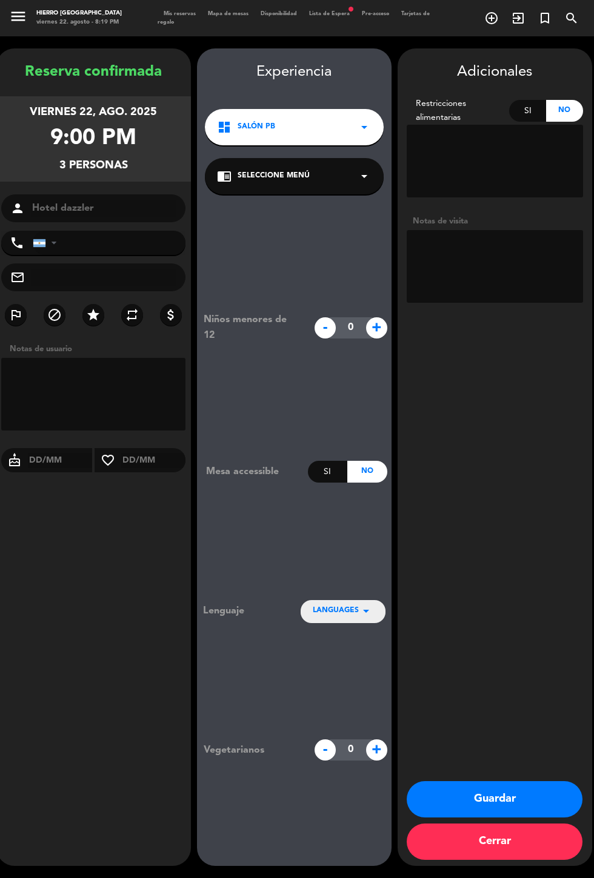
scroll to position [30, 0]
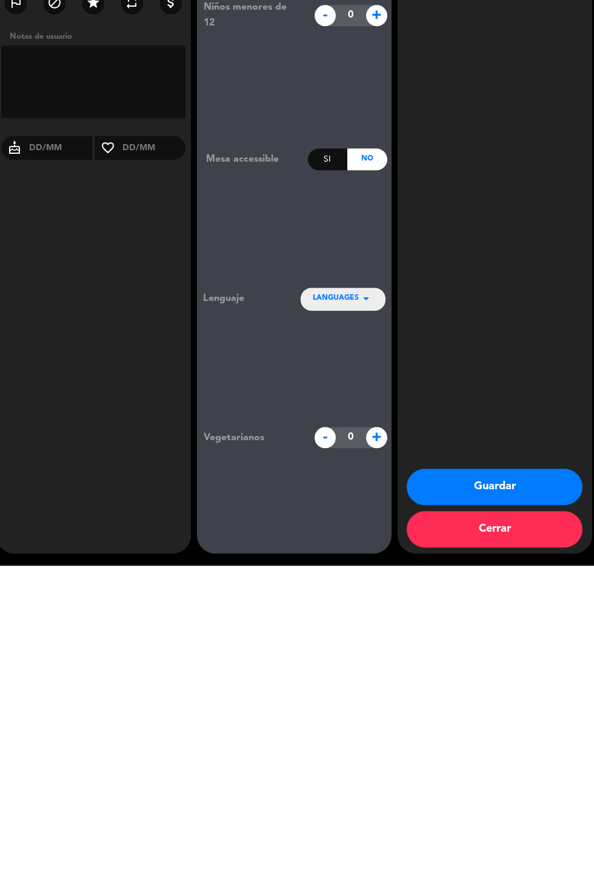
type textarea "Hotel dazzler"
click at [523, 809] on button "Guardar" at bounding box center [494, 799] width 176 height 36
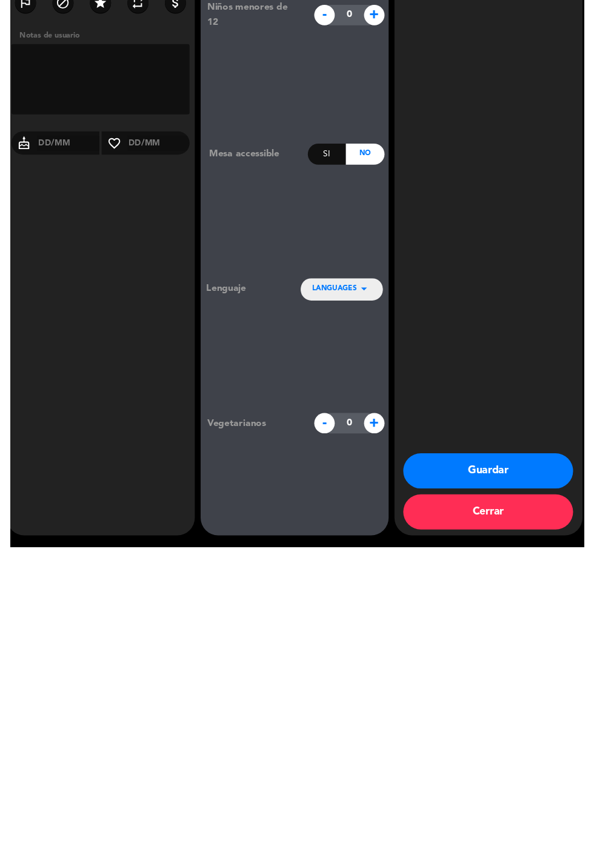
scroll to position [0, 0]
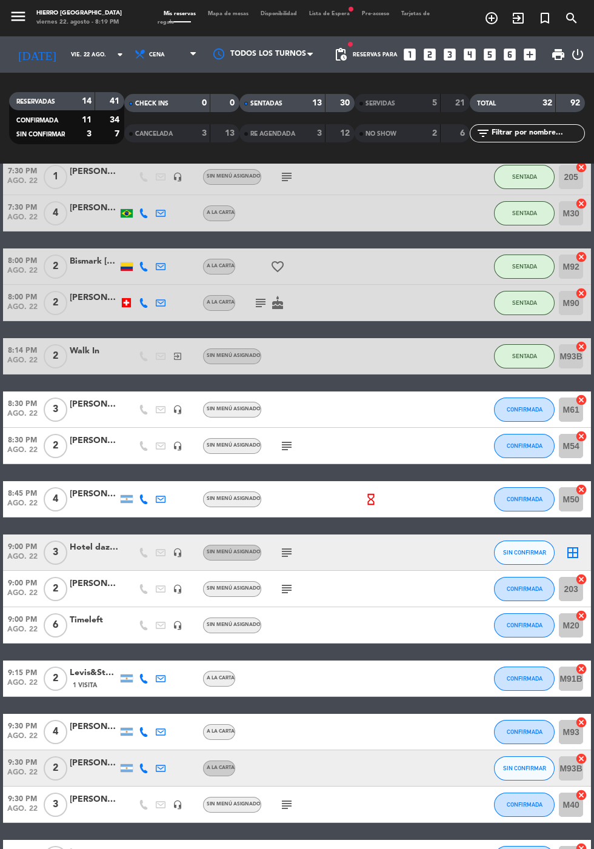
scroll to position [420, 0]
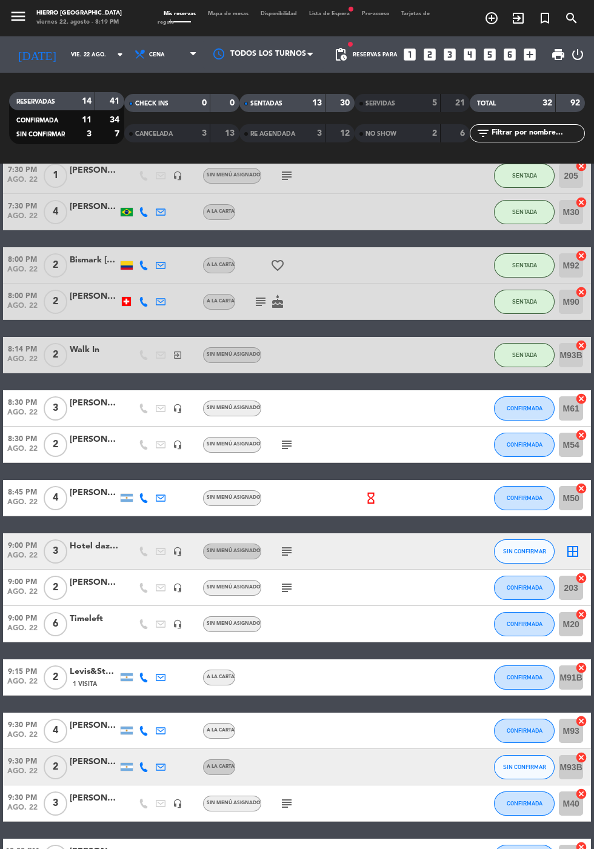
click at [282, 437] on icon "subject" at bounding box center [286, 444] width 15 height 15
click at [510, 436] on div "7:00 PM ago. 22 2 [PERSON_NAME] headset_mic Sin menú asignado subject ENTRADA M…" at bounding box center [296, 400] width 587 height 1202
click at [498, 432] on button "CONFIRMADA" at bounding box center [524, 444] width 61 height 24
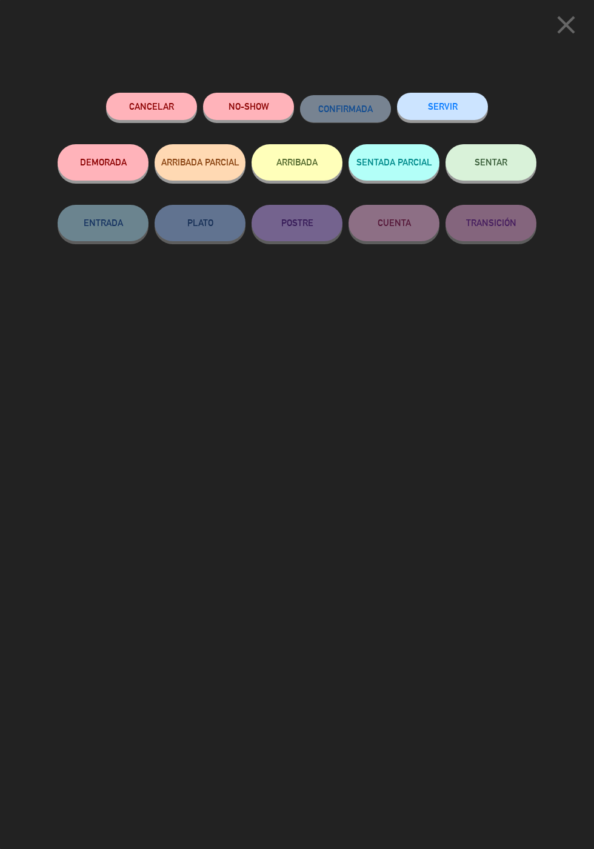
click at [472, 160] on button "SENTAR" at bounding box center [490, 162] width 91 height 36
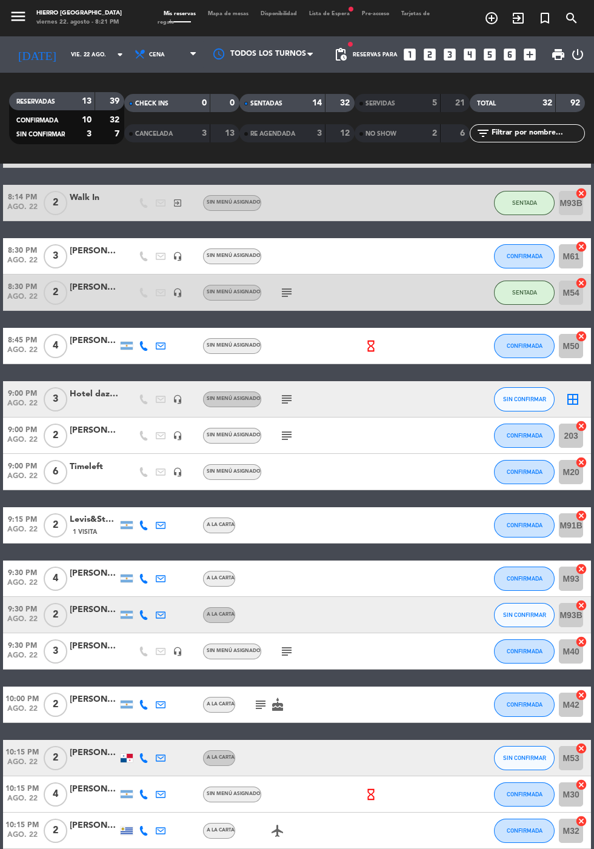
scroll to position [377, 0]
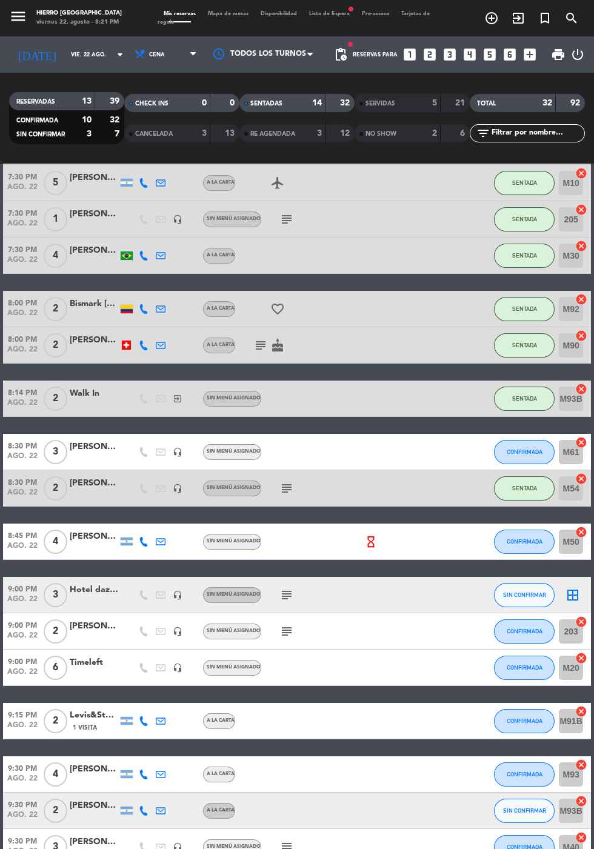
click at [571, 587] on icon "border_all" at bounding box center [572, 594] width 15 height 15
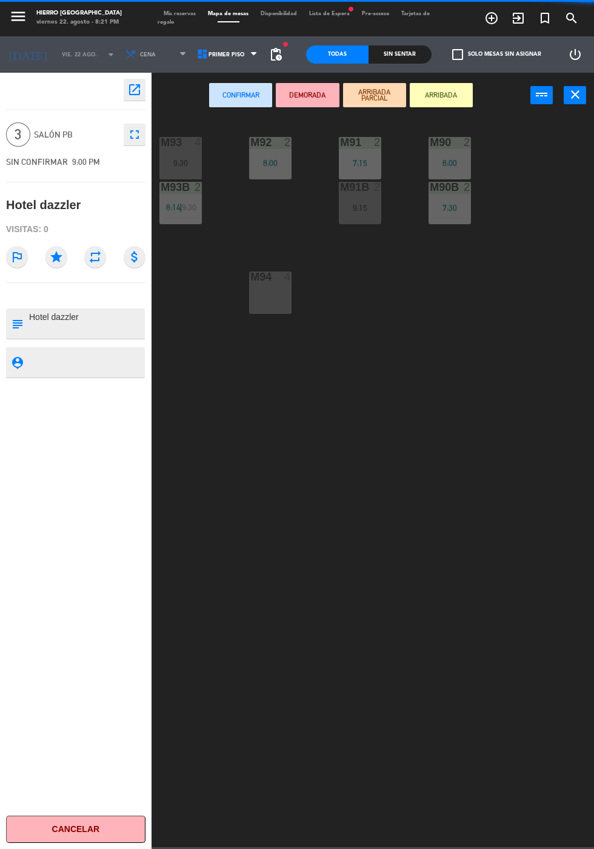
click at [276, 305] on div "M94 4" at bounding box center [270, 292] width 42 height 42
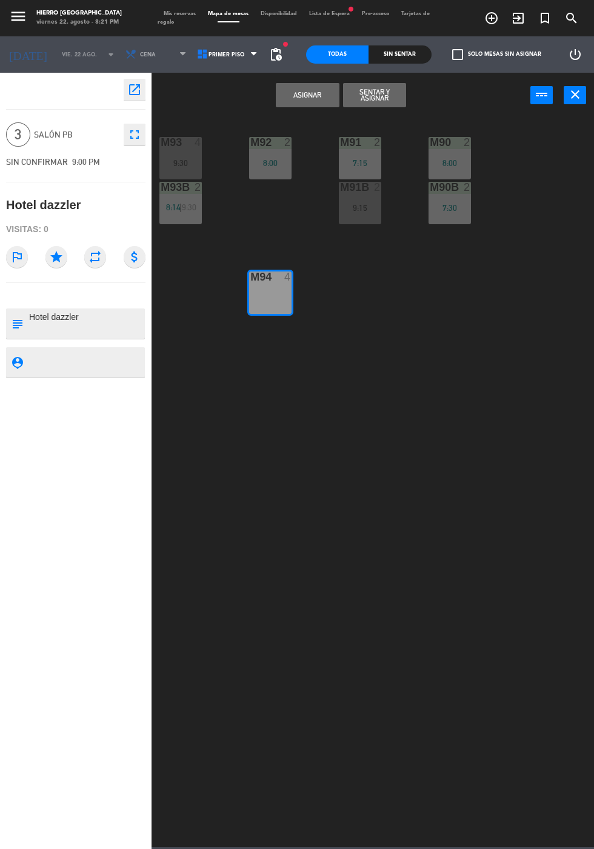
click at [311, 93] on button "Asignar" at bounding box center [307, 95] width 63 height 24
